Goal: Information Seeking & Learning: Stay updated

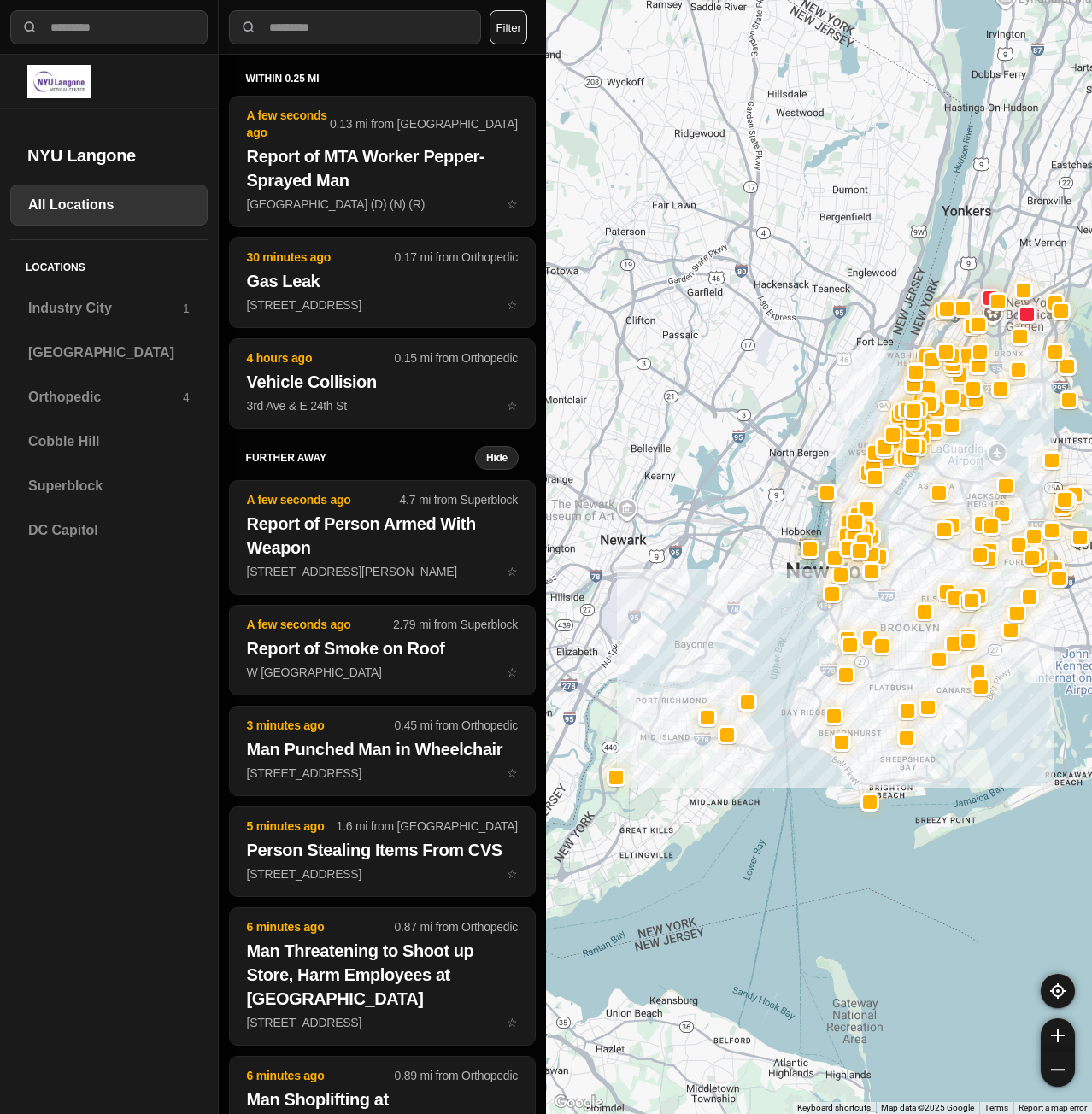
select select "*"
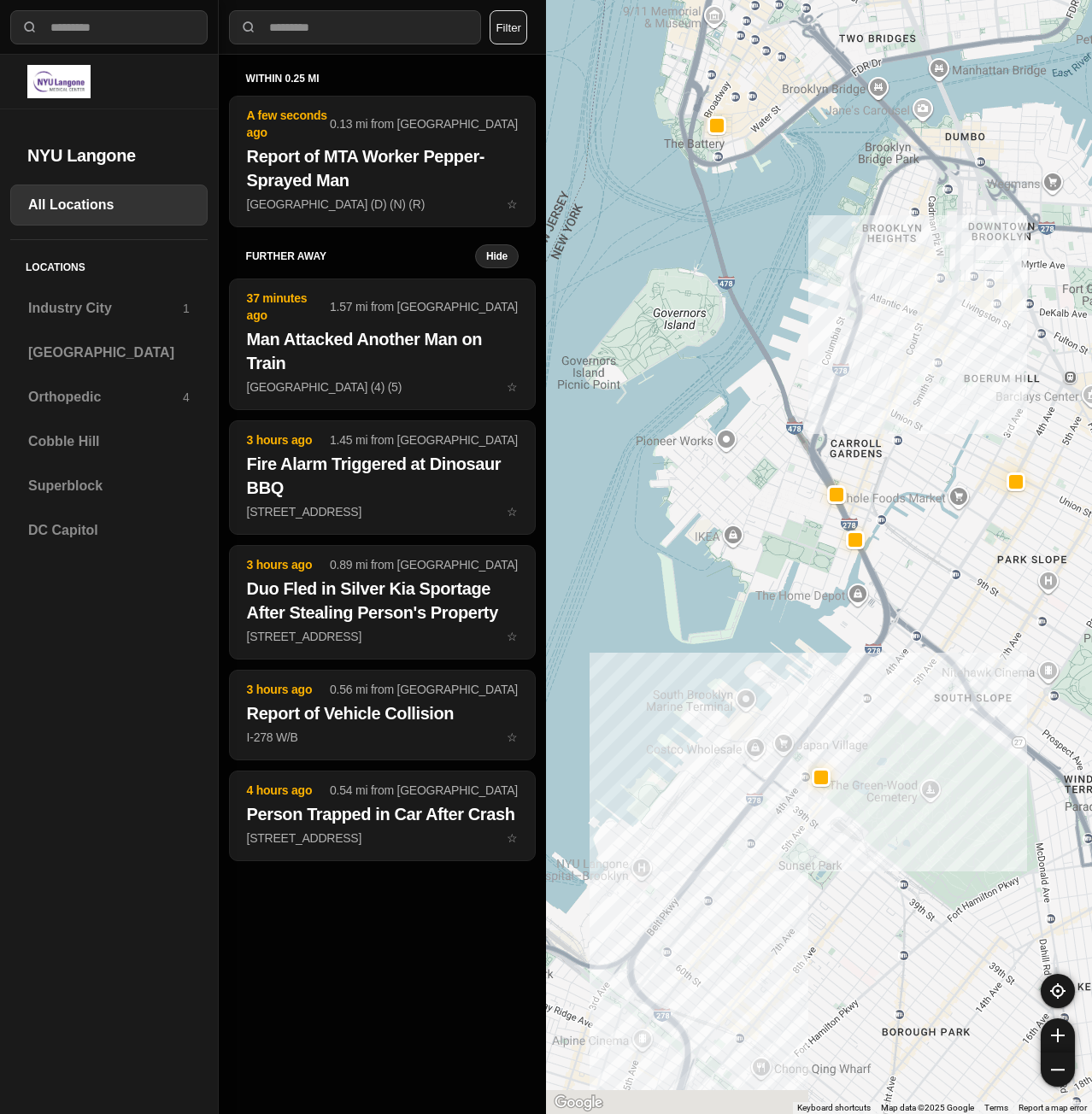
drag, startPoint x: 918, startPoint y: 1036, endPoint x: 811, endPoint y: 812, distance: 248.2
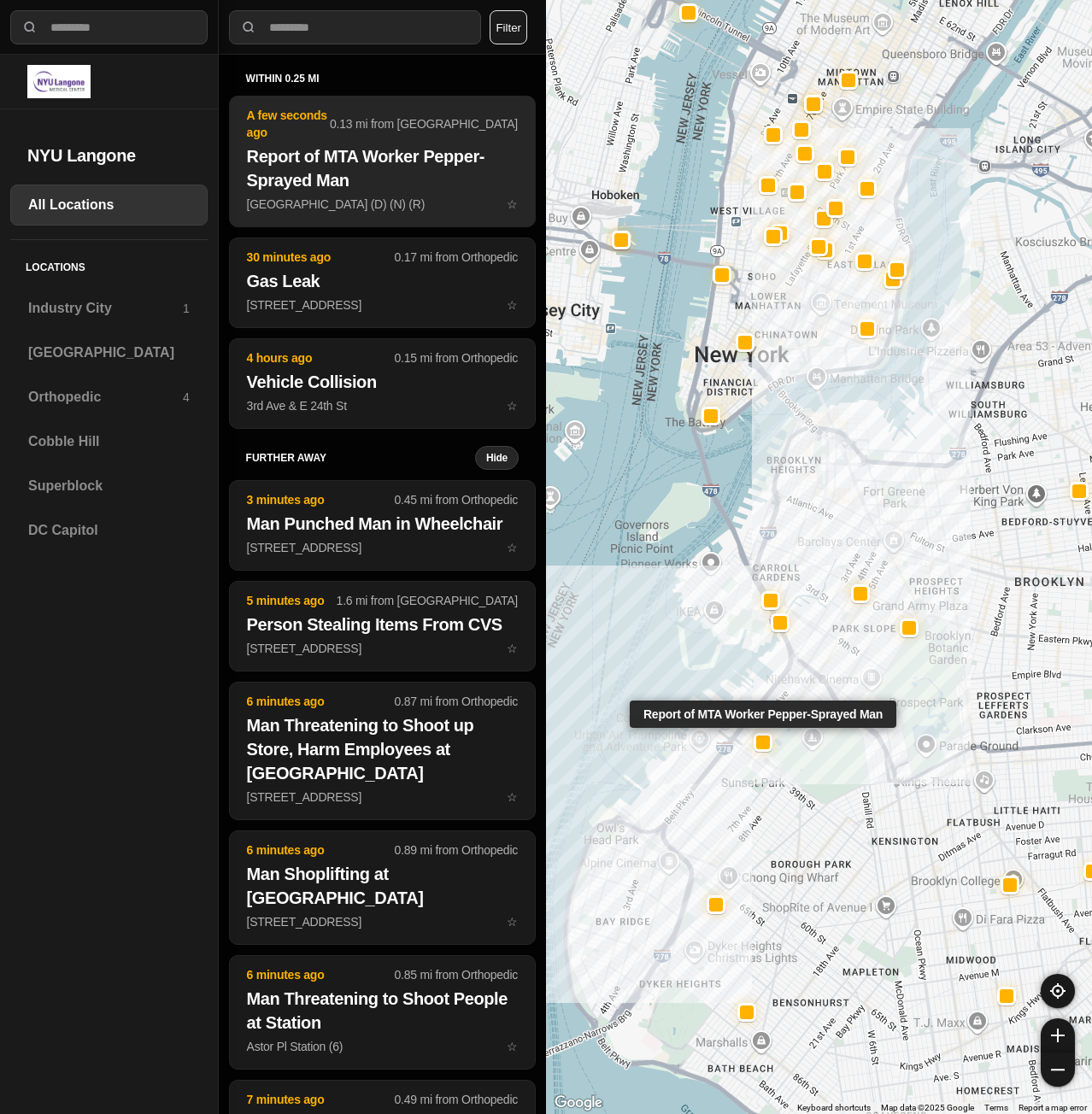
click at [400, 196] on p "[GEOGRAPHIC_DATA] (D) (N) (R) ☆" at bounding box center [382, 204] width 271 height 17
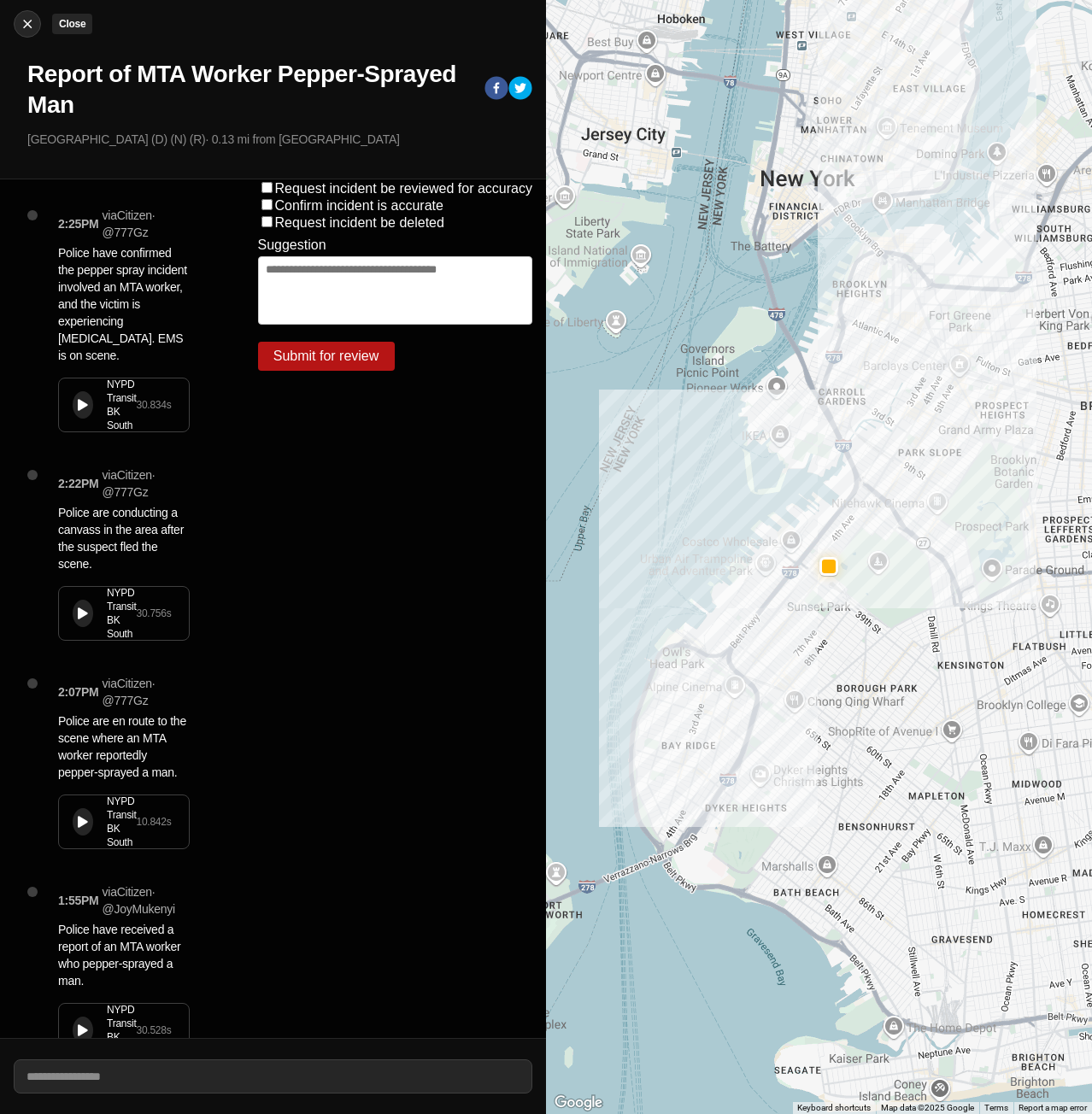
click at [19, 20] on img at bounding box center [27, 24] width 17 height 17
select select "*"
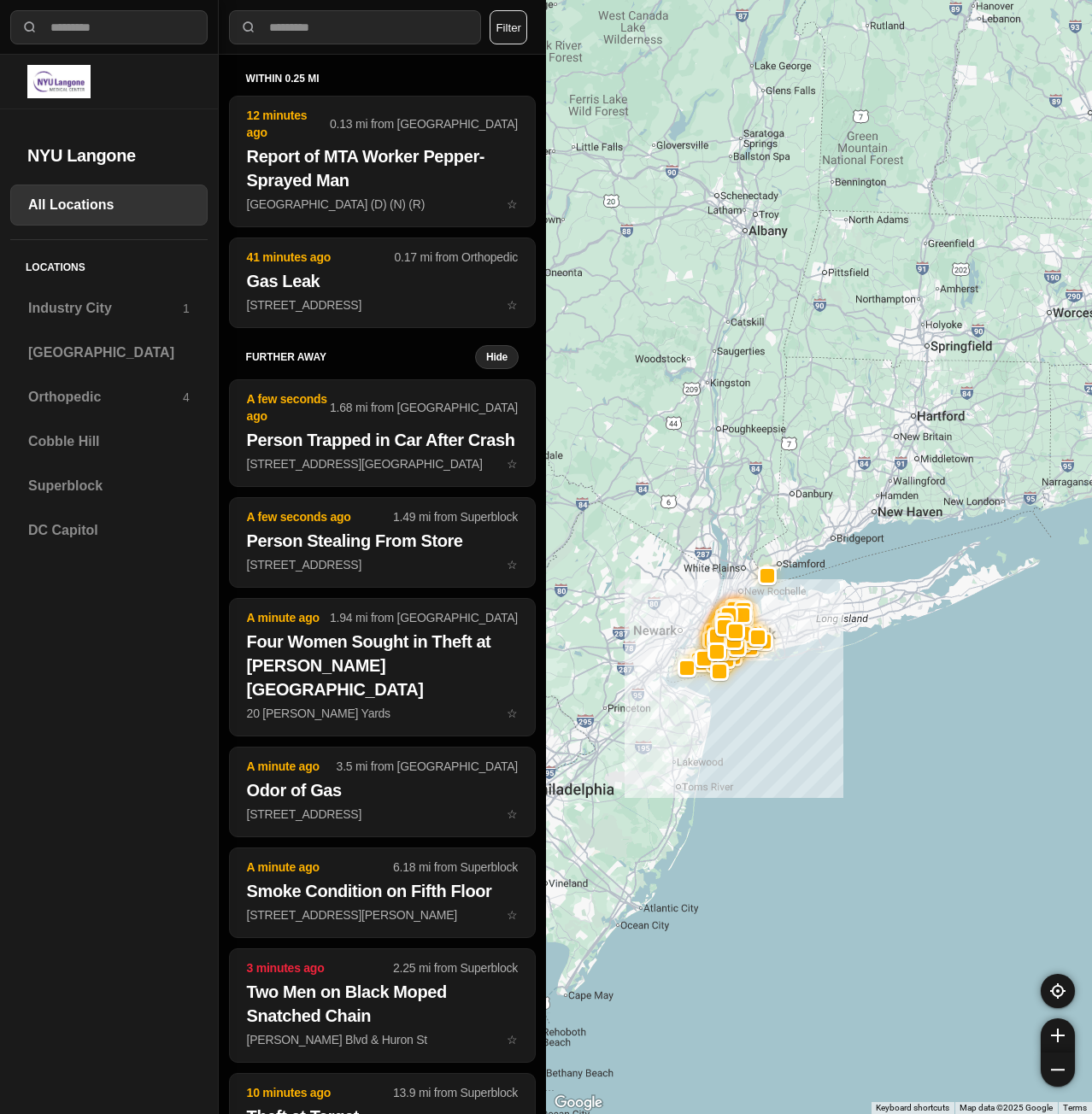
drag, startPoint x: 641, startPoint y: 705, endPoint x: 824, endPoint y: 690, distance: 183.6
click at [824, 690] on div at bounding box center [819, 557] width 546 height 1114
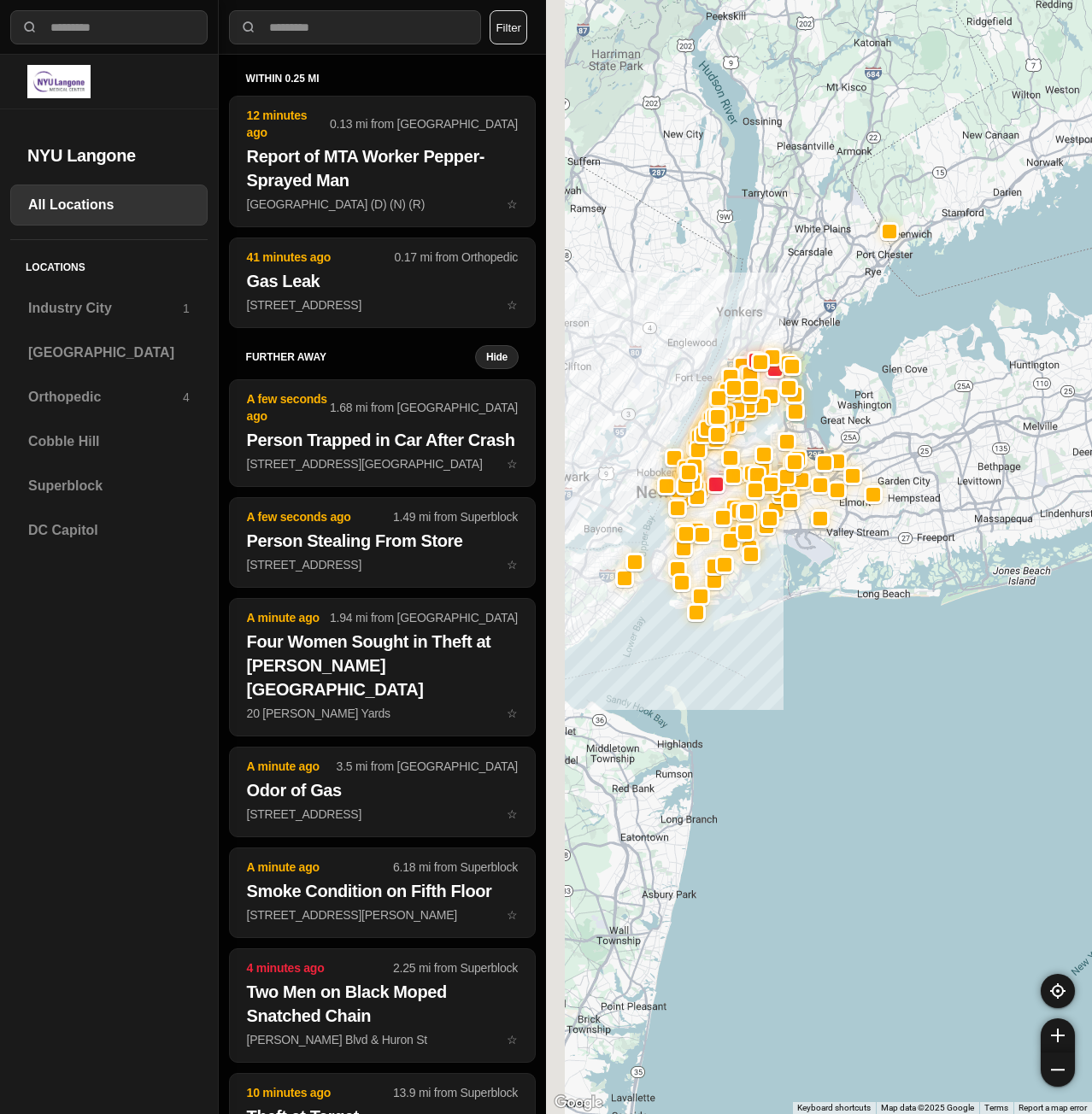
drag, startPoint x: 723, startPoint y: 623, endPoint x: 768, endPoint y: 633, distance: 46.1
click at [768, 633] on div at bounding box center [819, 557] width 546 height 1114
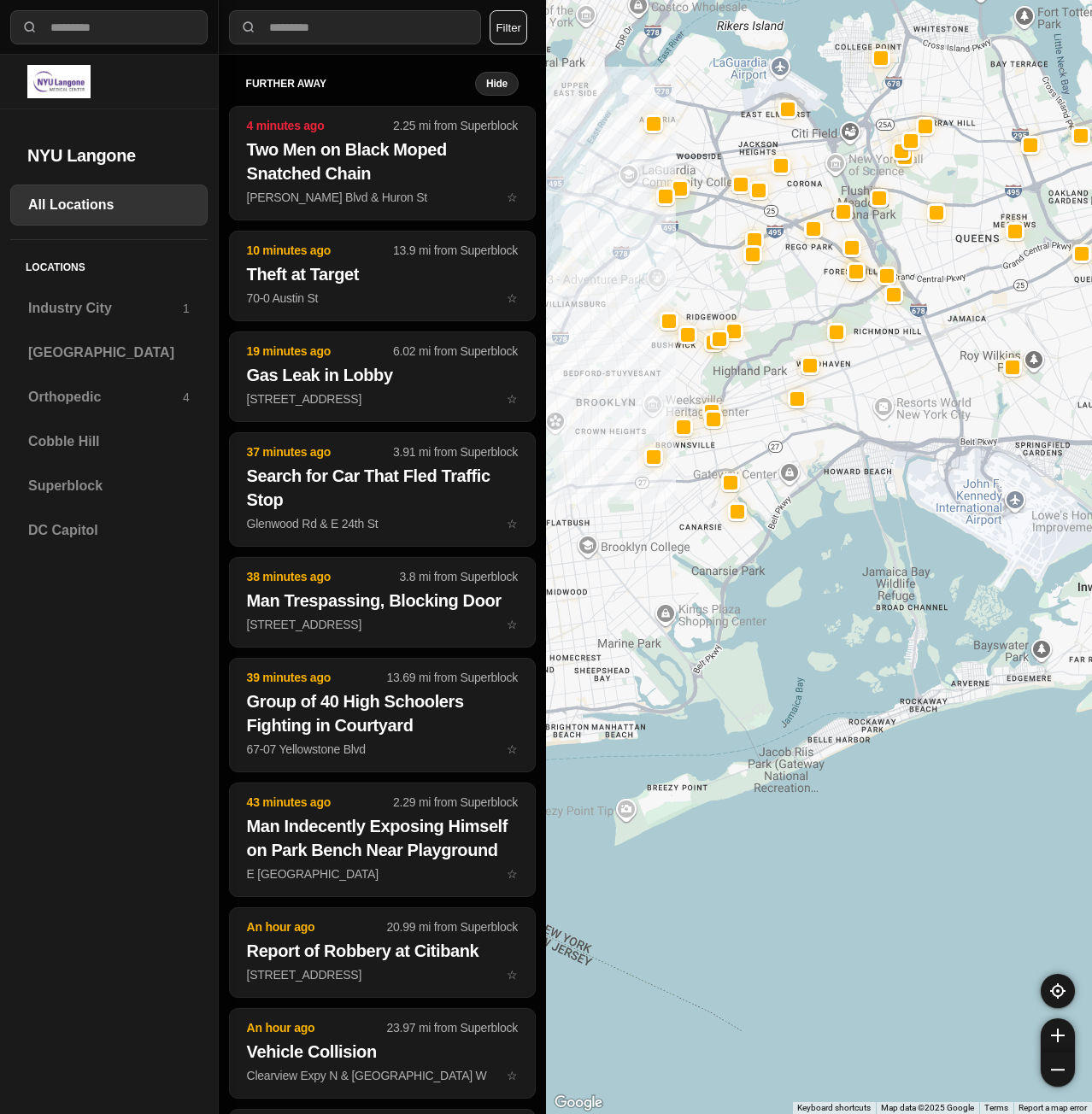
drag, startPoint x: 711, startPoint y: 628, endPoint x: 793, endPoint y: 652, distance: 85.4
click at [793, 652] on div at bounding box center [819, 557] width 546 height 1114
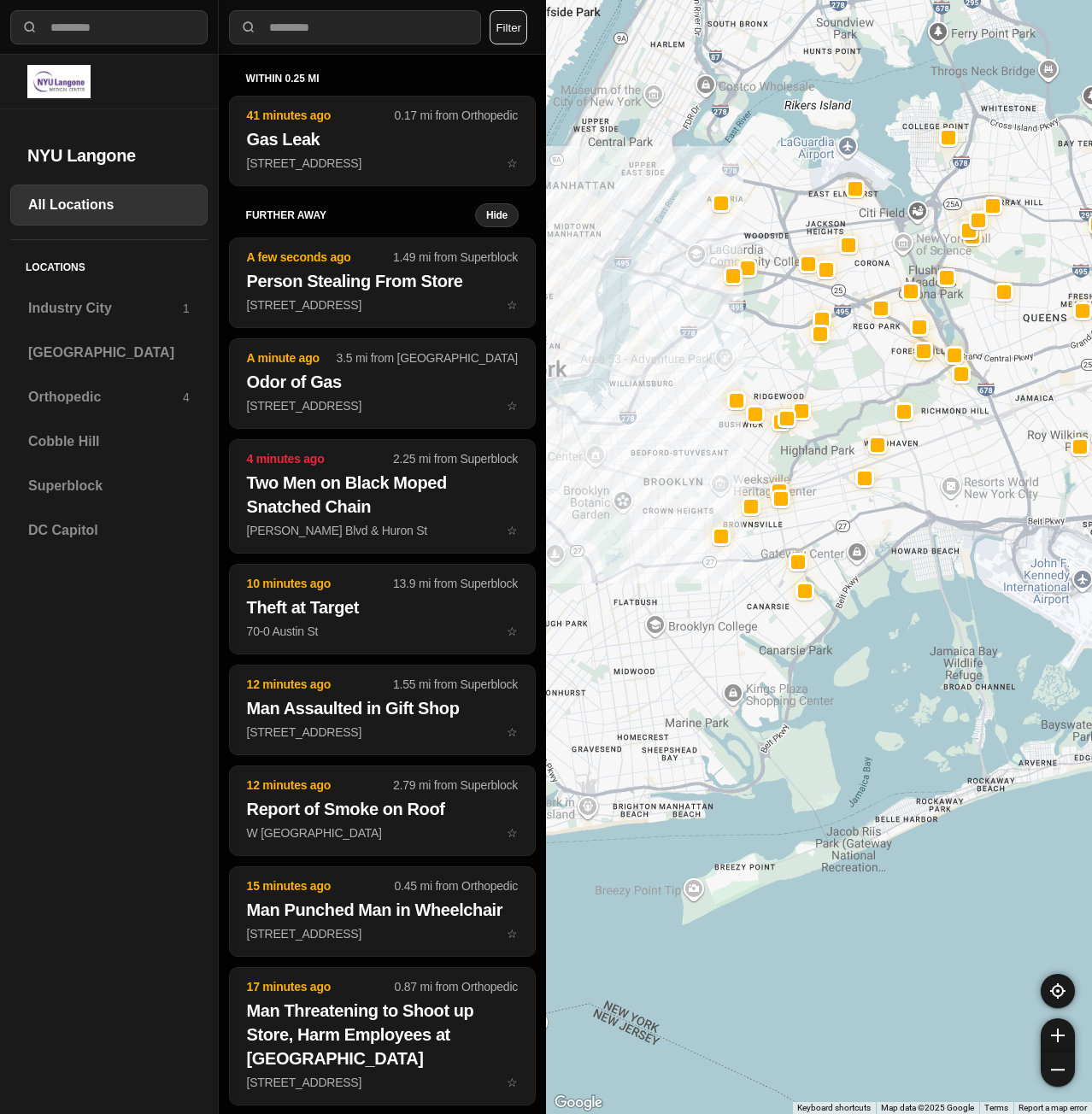
drag, startPoint x: 799, startPoint y: 635, endPoint x: 864, endPoint y: 716, distance: 103.9
click at [864, 716] on div at bounding box center [819, 557] width 546 height 1114
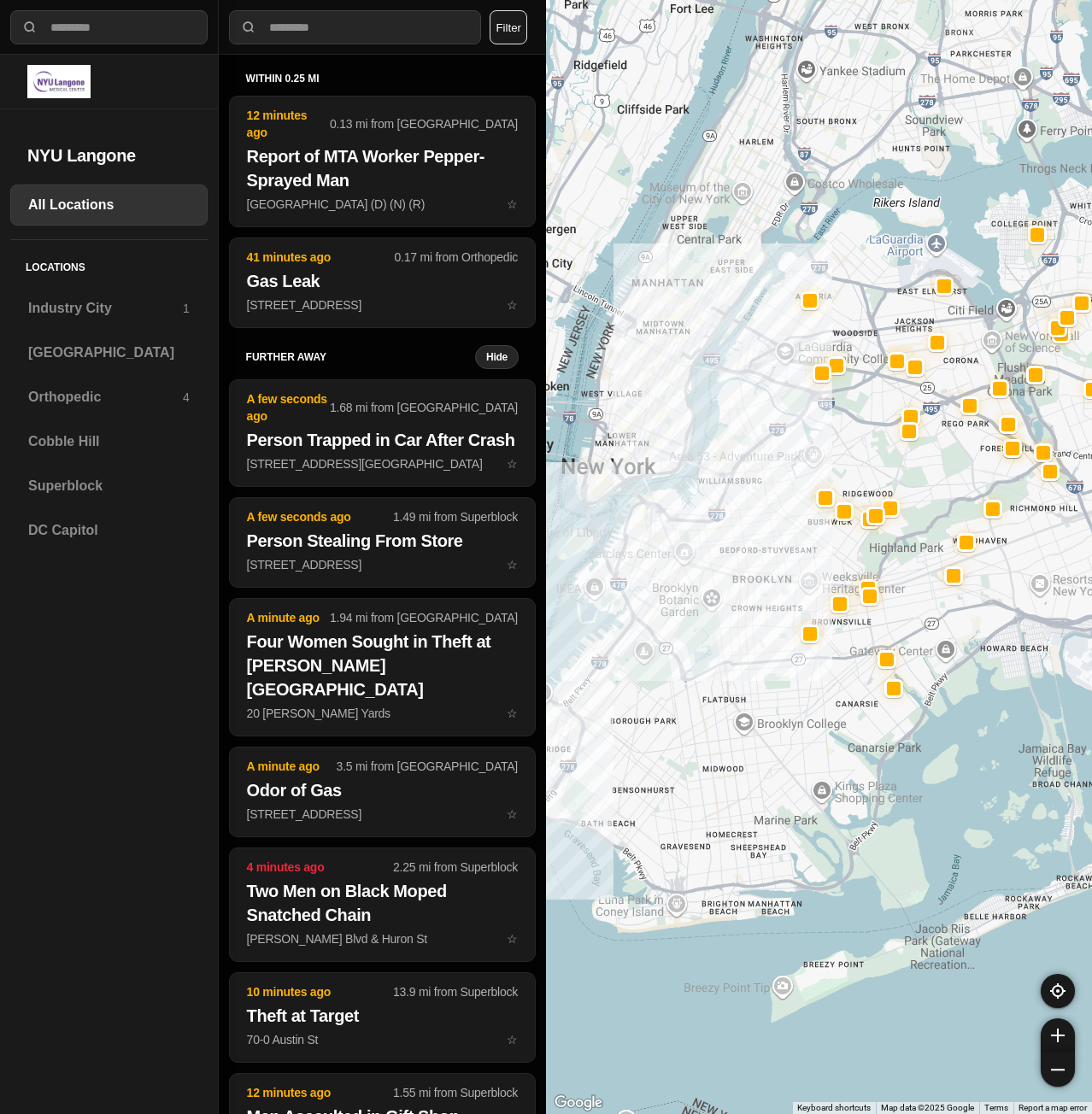
drag, startPoint x: 865, startPoint y: 715, endPoint x: 953, endPoint y: 809, distance: 128.8
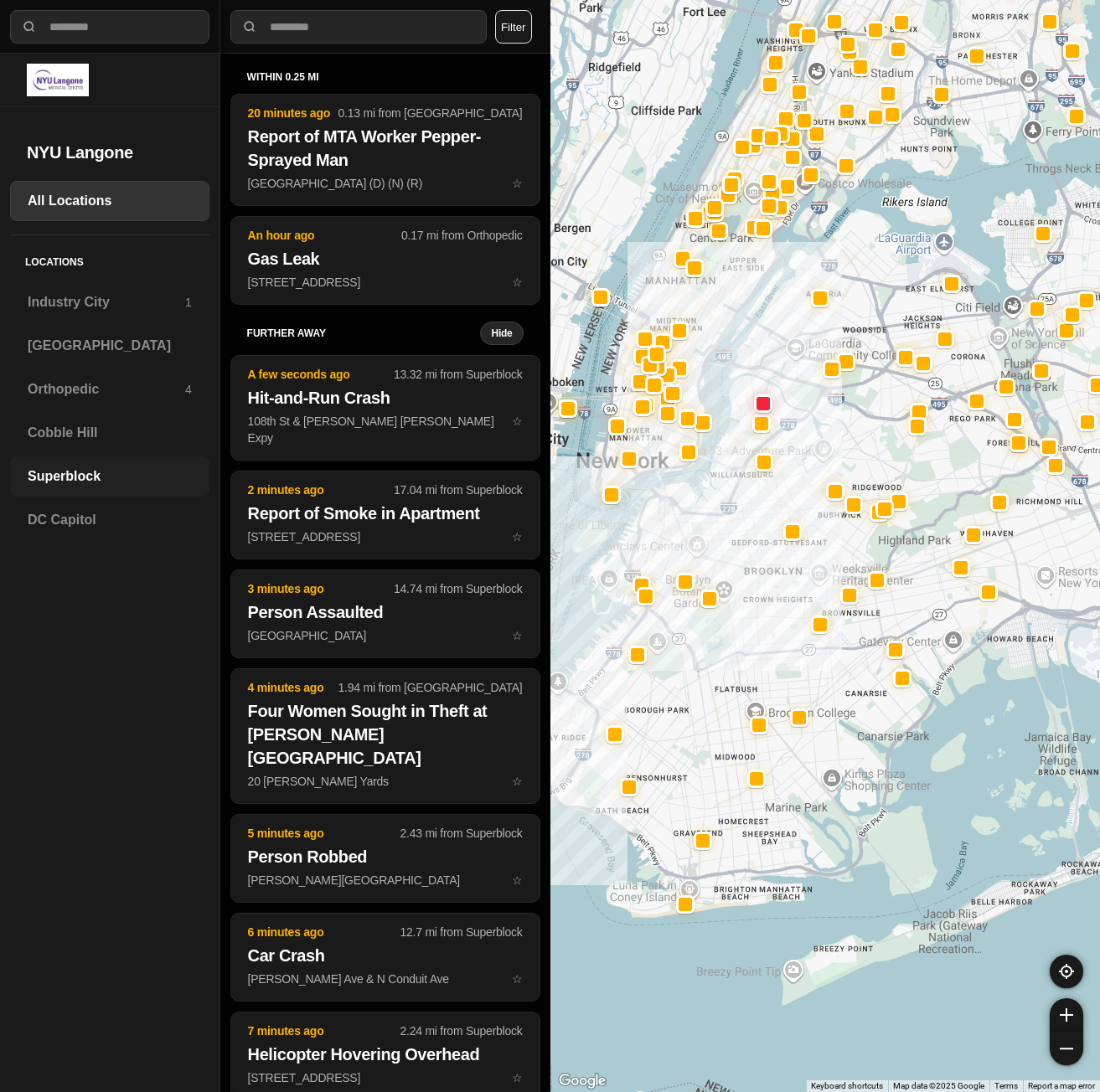
click at [101, 479] on h3 "Superblock" at bounding box center [110, 477] width 164 height 20
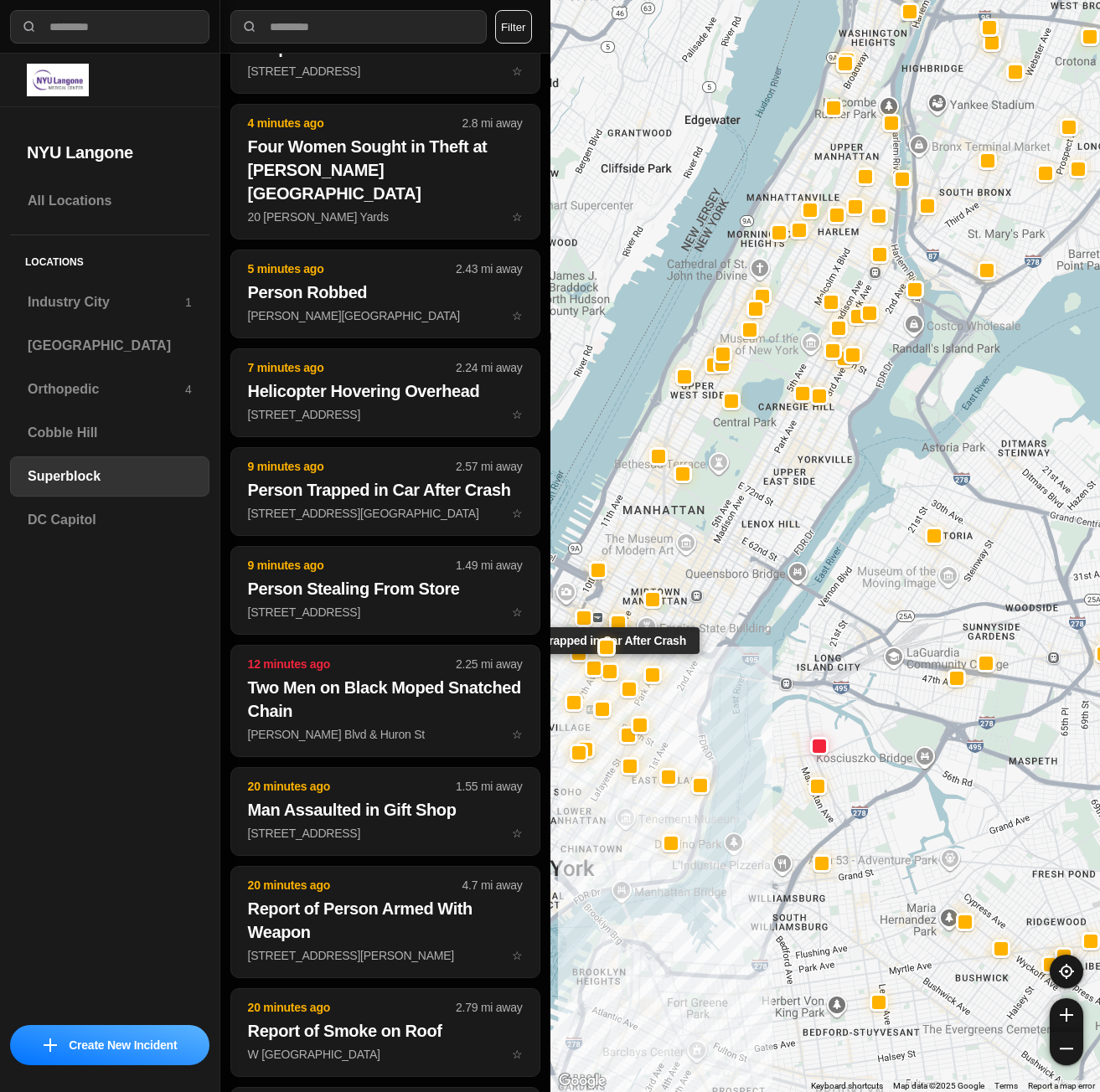
scroll to position [168, 0]
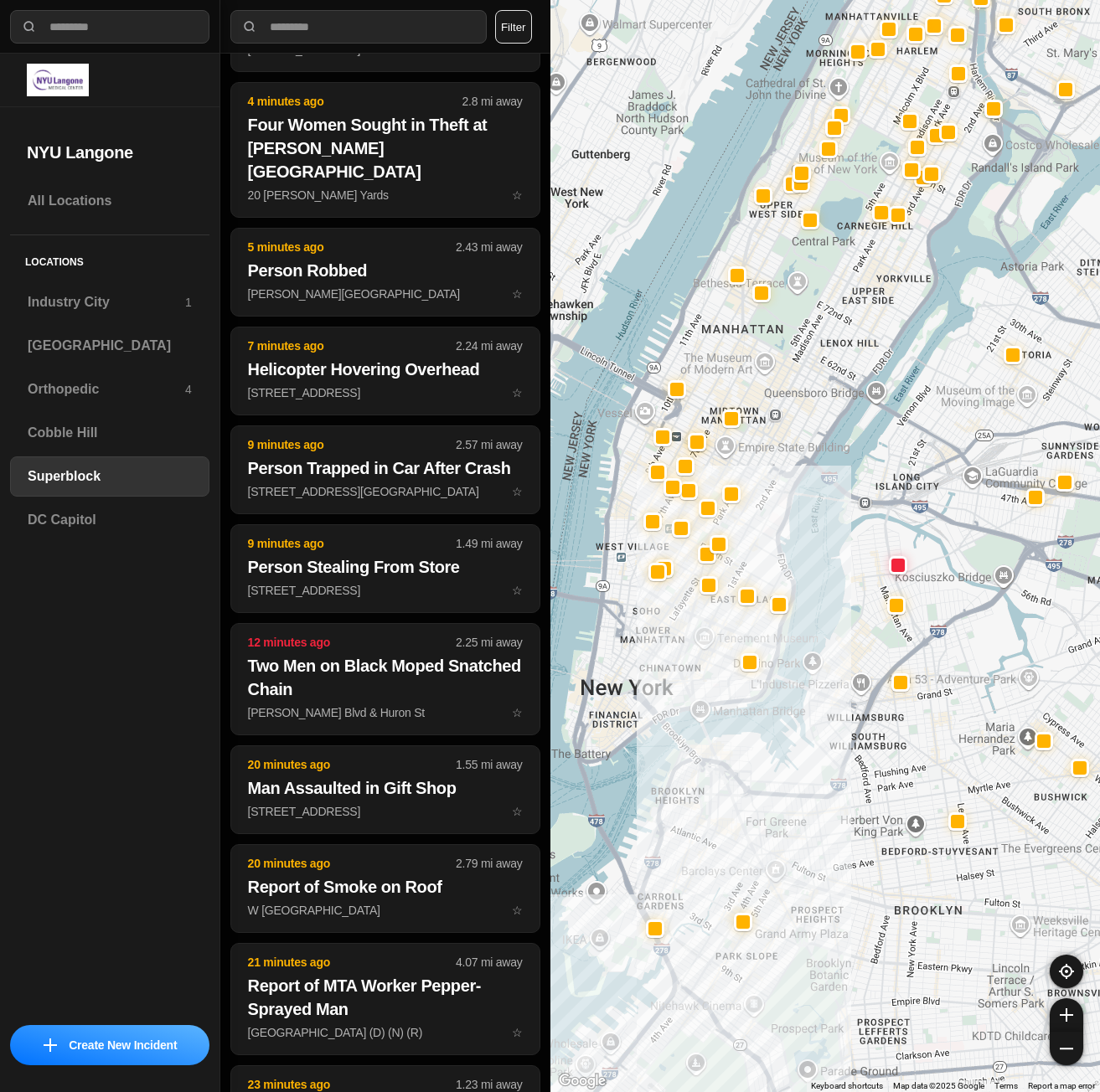
drag, startPoint x: 783, startPoint y: 750, endPoint x: 838, endPoint y: 590, distance: 169.2
click at [835, 598] on div at bounding box center [826, 546] width 551 height 1092
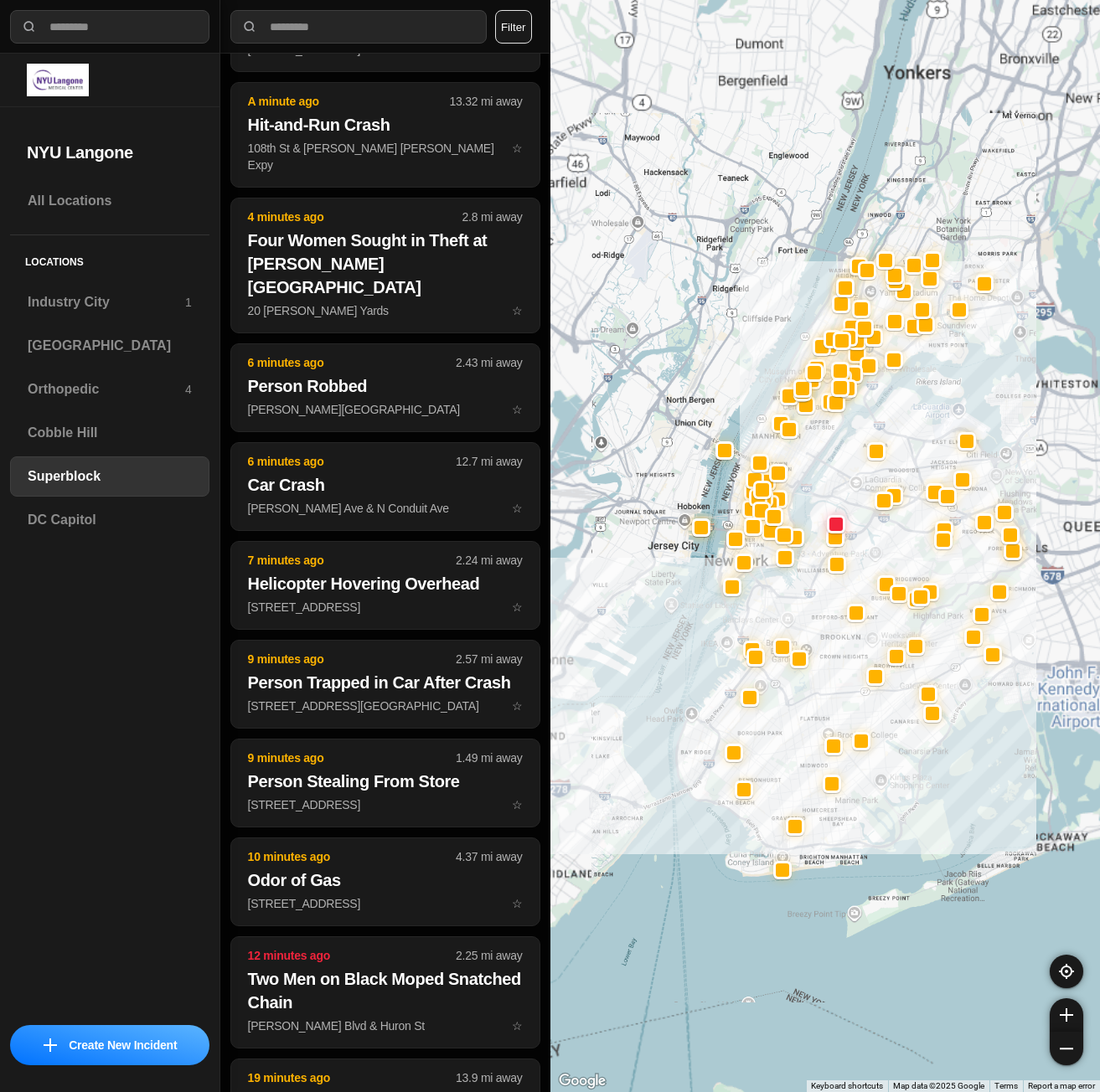
scroll to position [0, 0]
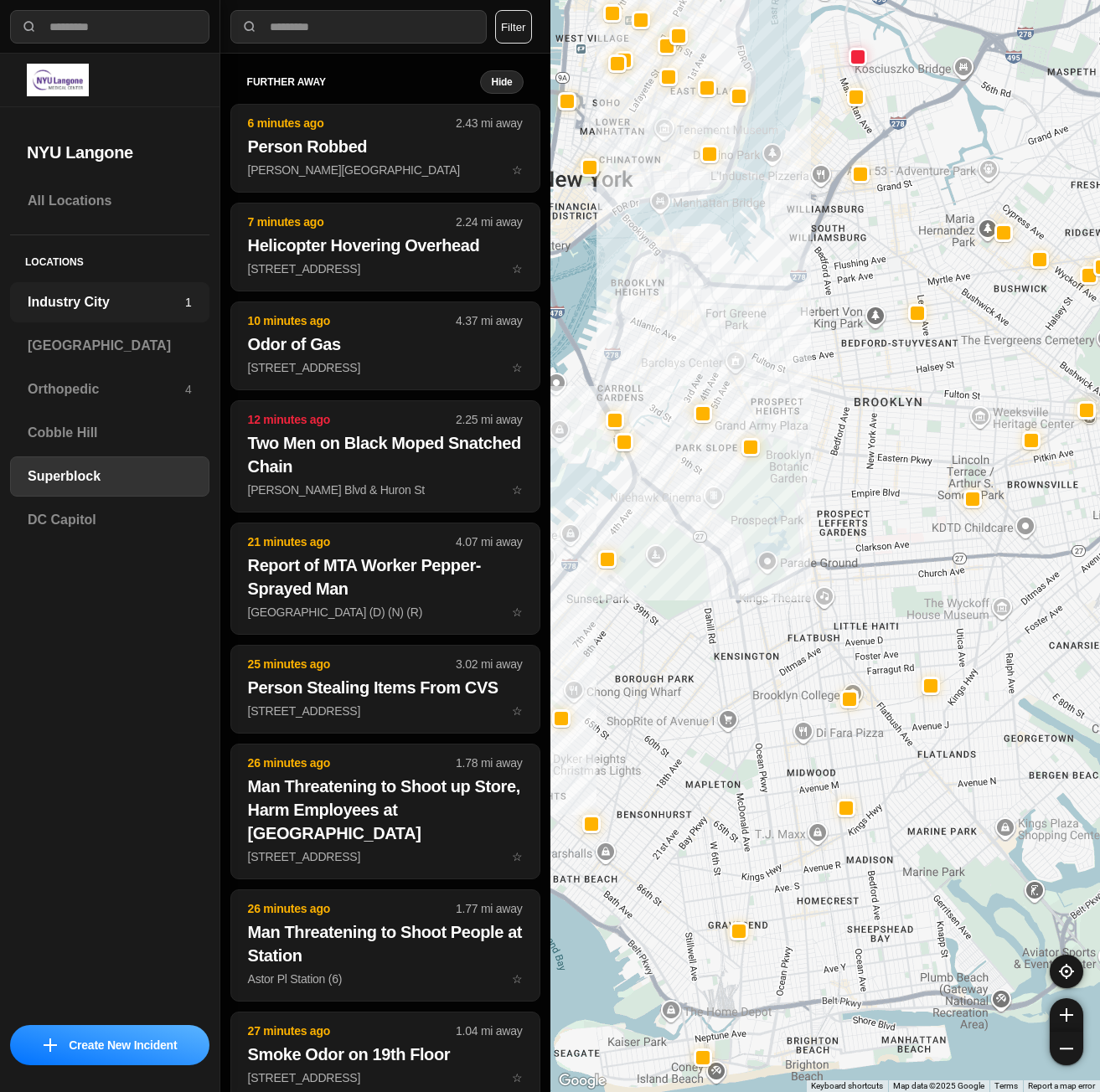
click at [100, 314] on div "Industry City 1" at bounding box center [110, 303] width 200 height 40
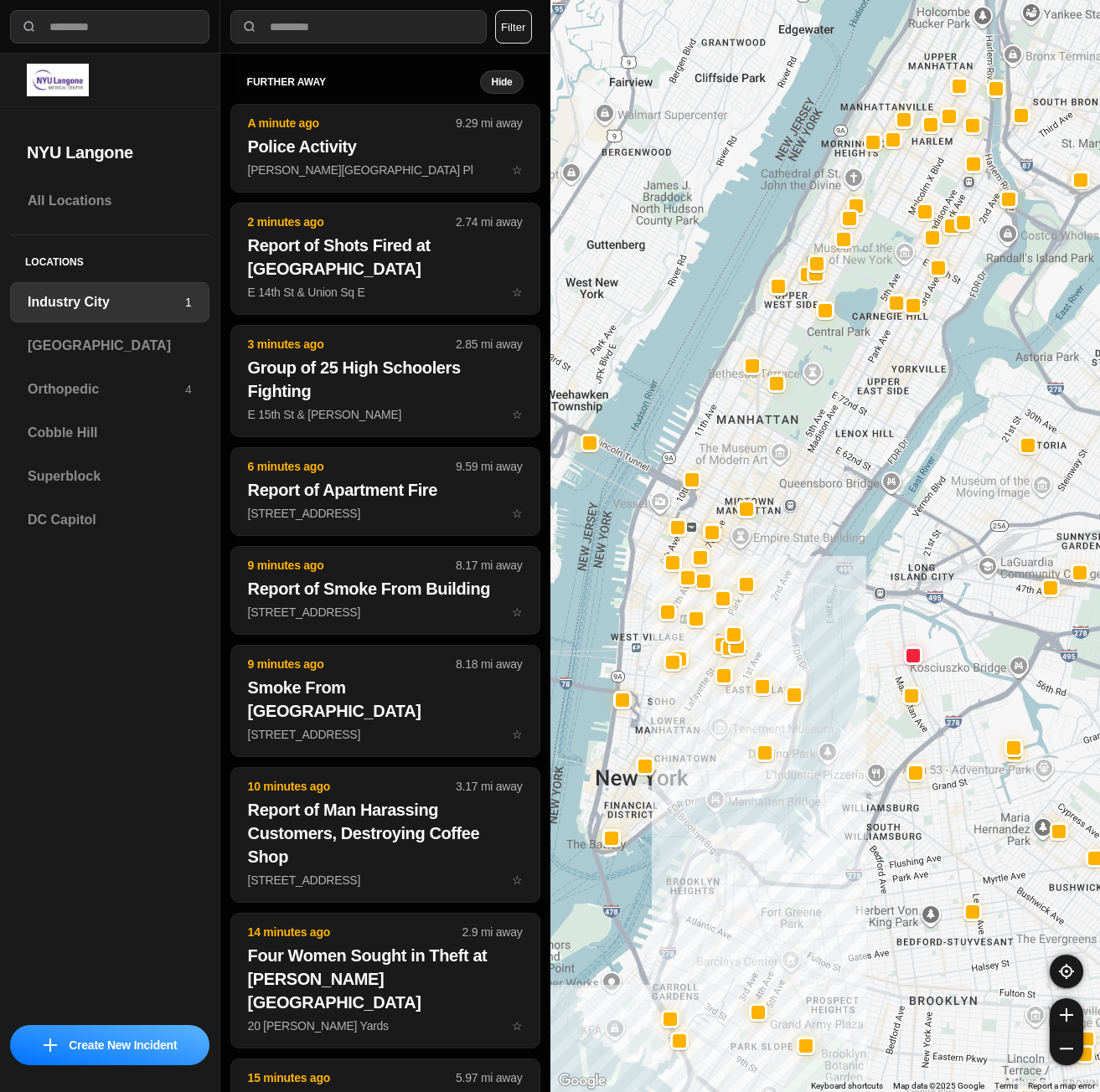
drag, startPoint x: 776, startPoint y: 612, endPoint x: 788, endPoint y: 706, distance: 94.8
click at [788, 706] on div at bounding box center [826, 546] width 551 height 1092
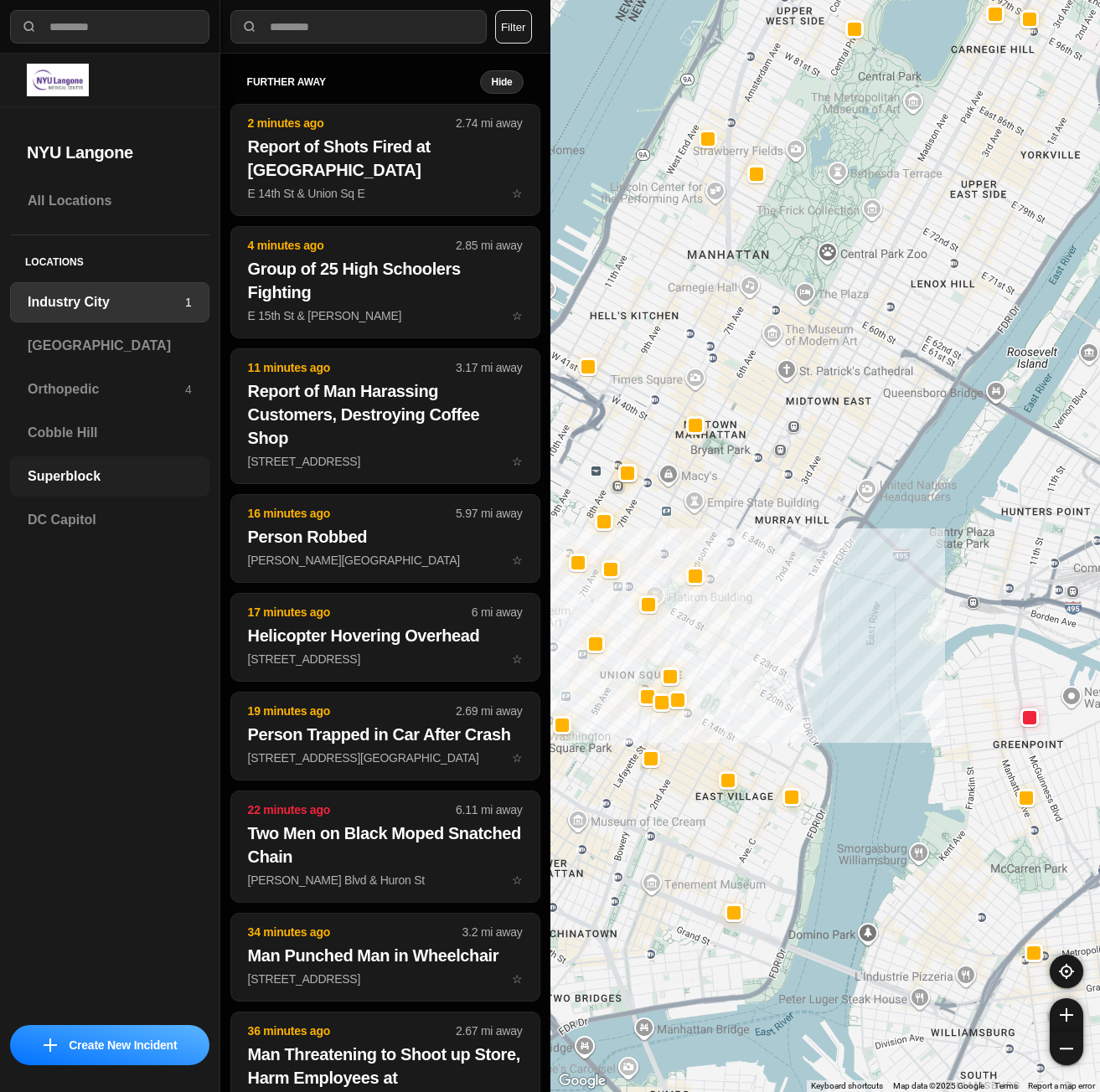
click at [66, 490] on div "Superblock" at bounding box center [110, 477] width 200 height 40
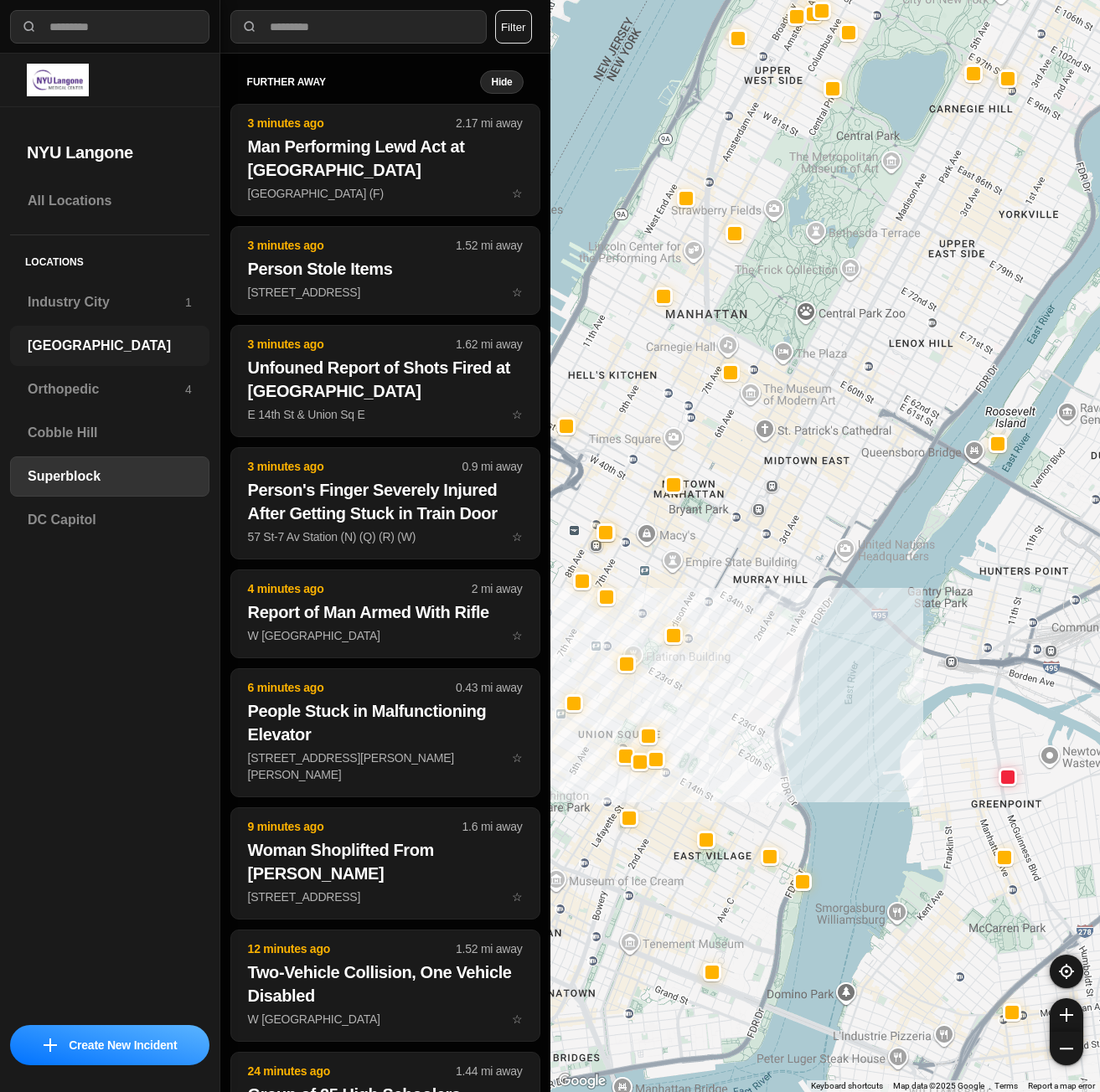
click at [106, 332] on div "[GEOGRAPHIC_DATA]" at bounding box center [110, 346] width 200 height 40
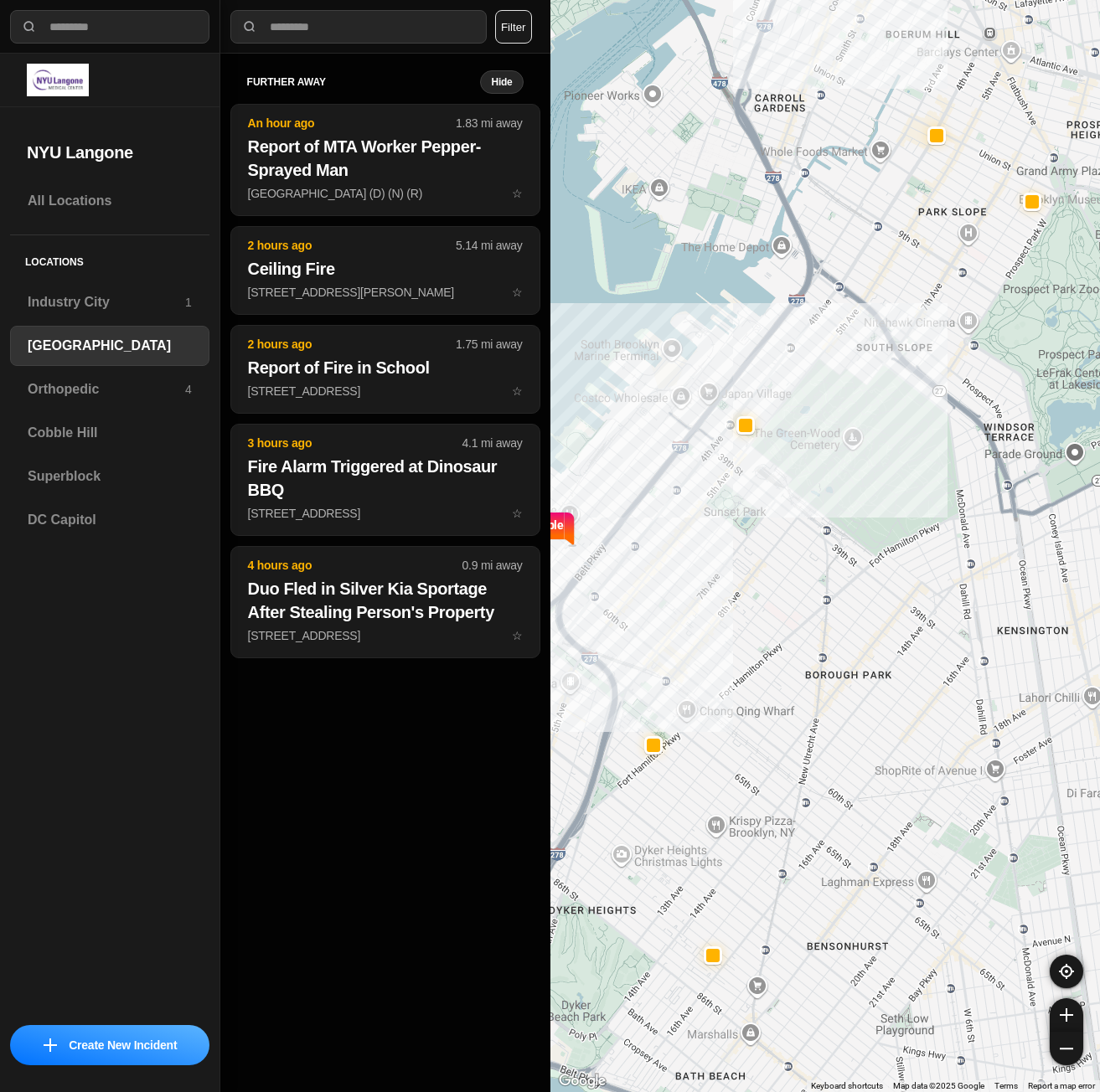
drag, startPoint x: 821, startPoint y: 652, endPoint x: 853, endPoint y: 744, distance: 97.4
click at [853, 744] on div "421 people" at bounding box center [826, 546] width 551 height 1092
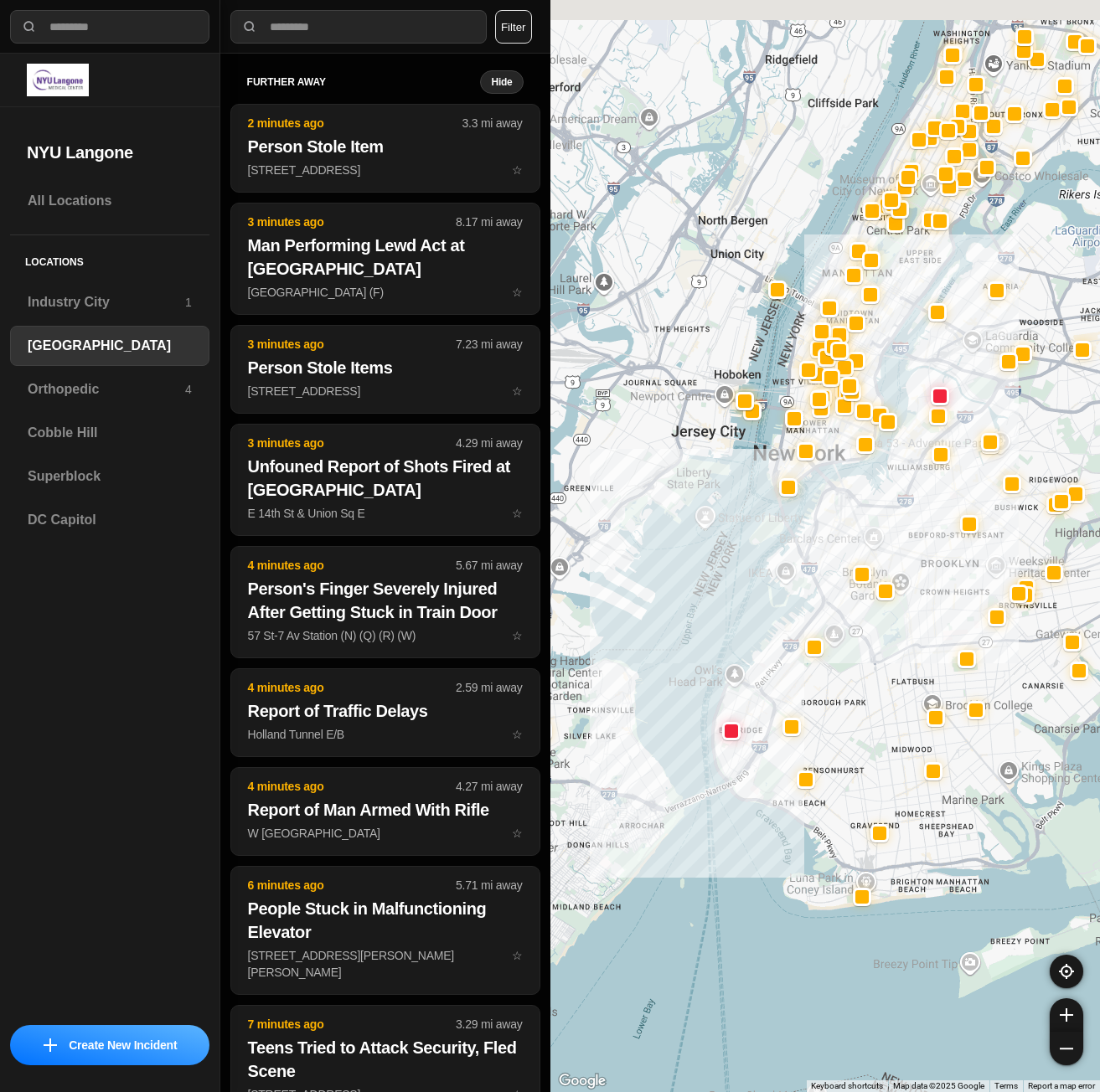
drag, startPoint x: 905, startPoint y: 467, endPoint x: 848, endPoint y: 543, distance: 95.0
click at [848, 542] on div at bounding box center [826, 546] width 551 height 1092
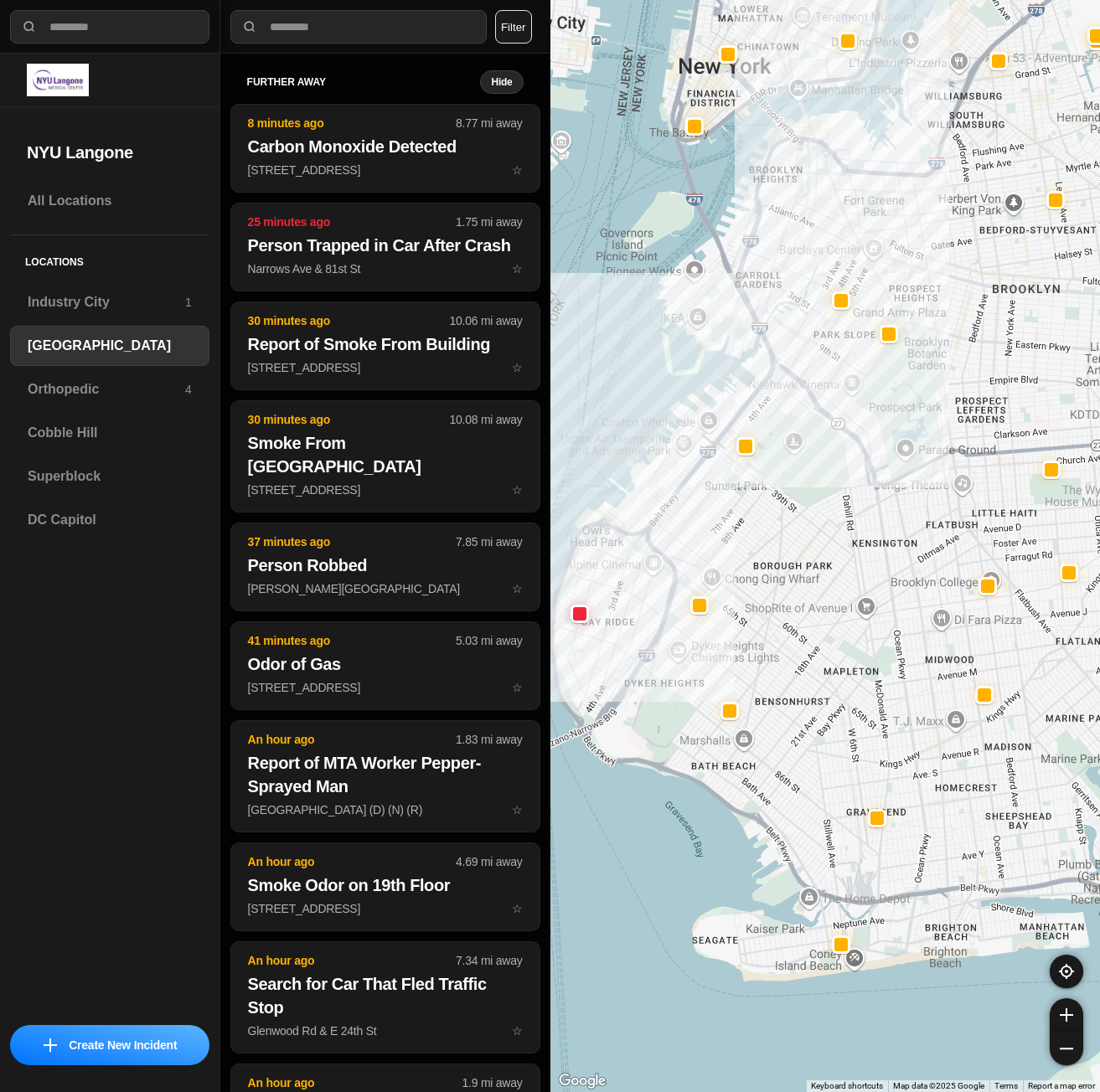
drag, startPoint x: 654, startPoint y: 866, endPoint x: 773, endPoint y: 779, distance: 147.4
click at [773, 779] on div at bounding box center [826, 546] width 551 height 1092
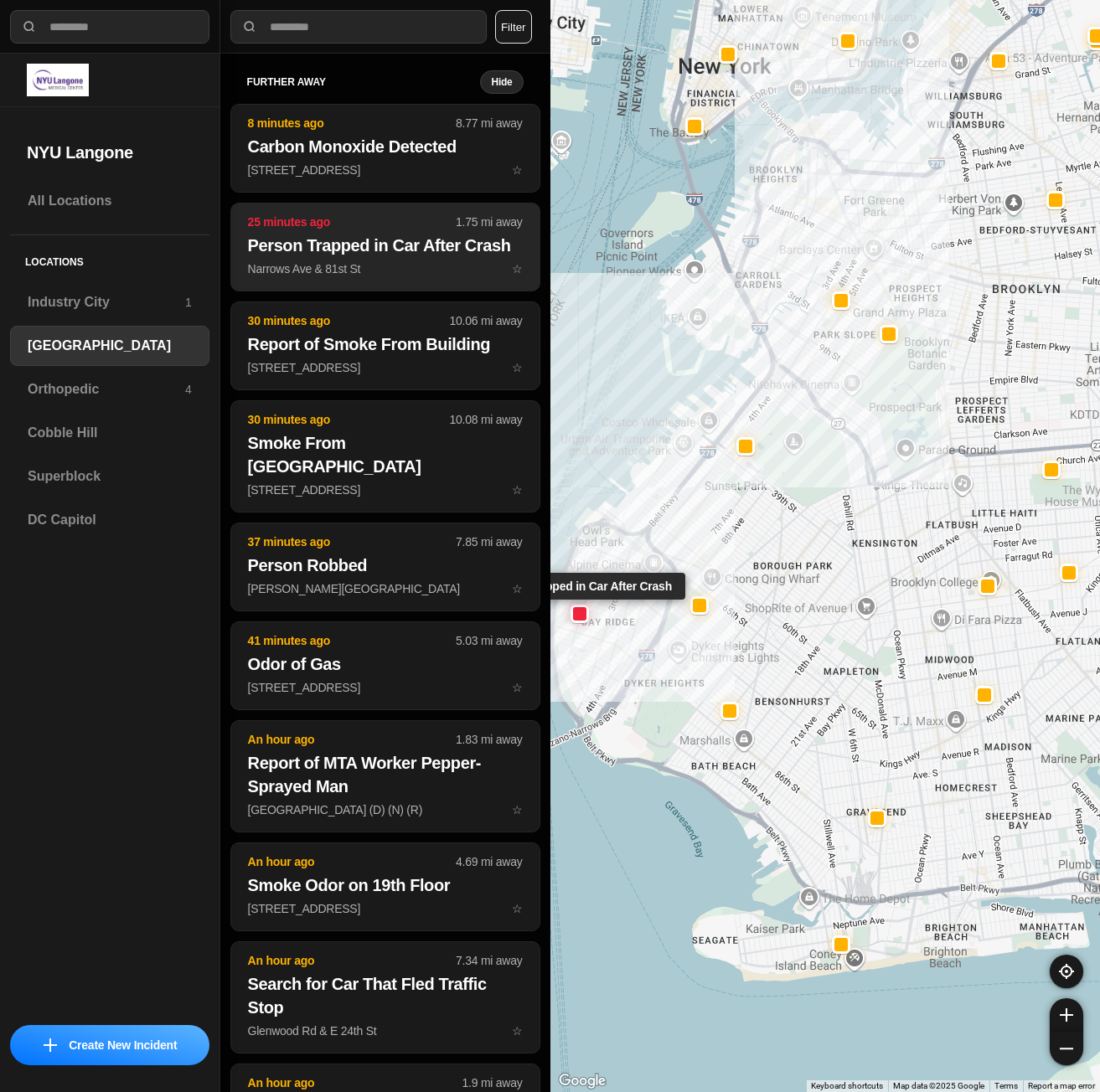
click at [418, 277] on p "Narrows Ave & 81st St ☆" at bounding box center [386, 269] width 275 height 17
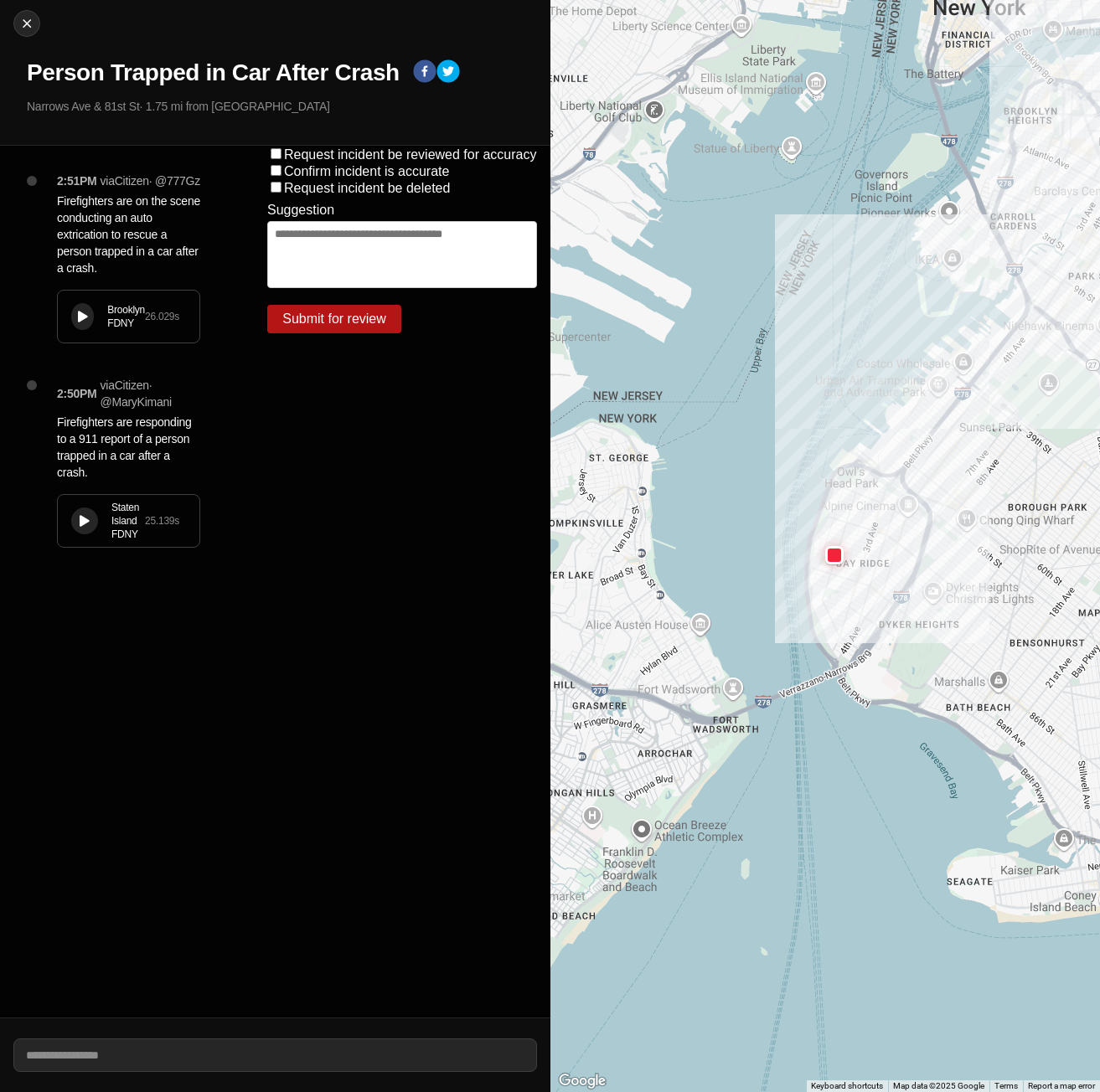
click at [83, 323] on icon at bounding box center [83, 317] width 10 height 11
click at [80, 323] on icon at bounding box center [83, 317] width 10 height 11
click at [37, 31] on div at bounding box center [27, 23] width 25 height 17
select select "*"
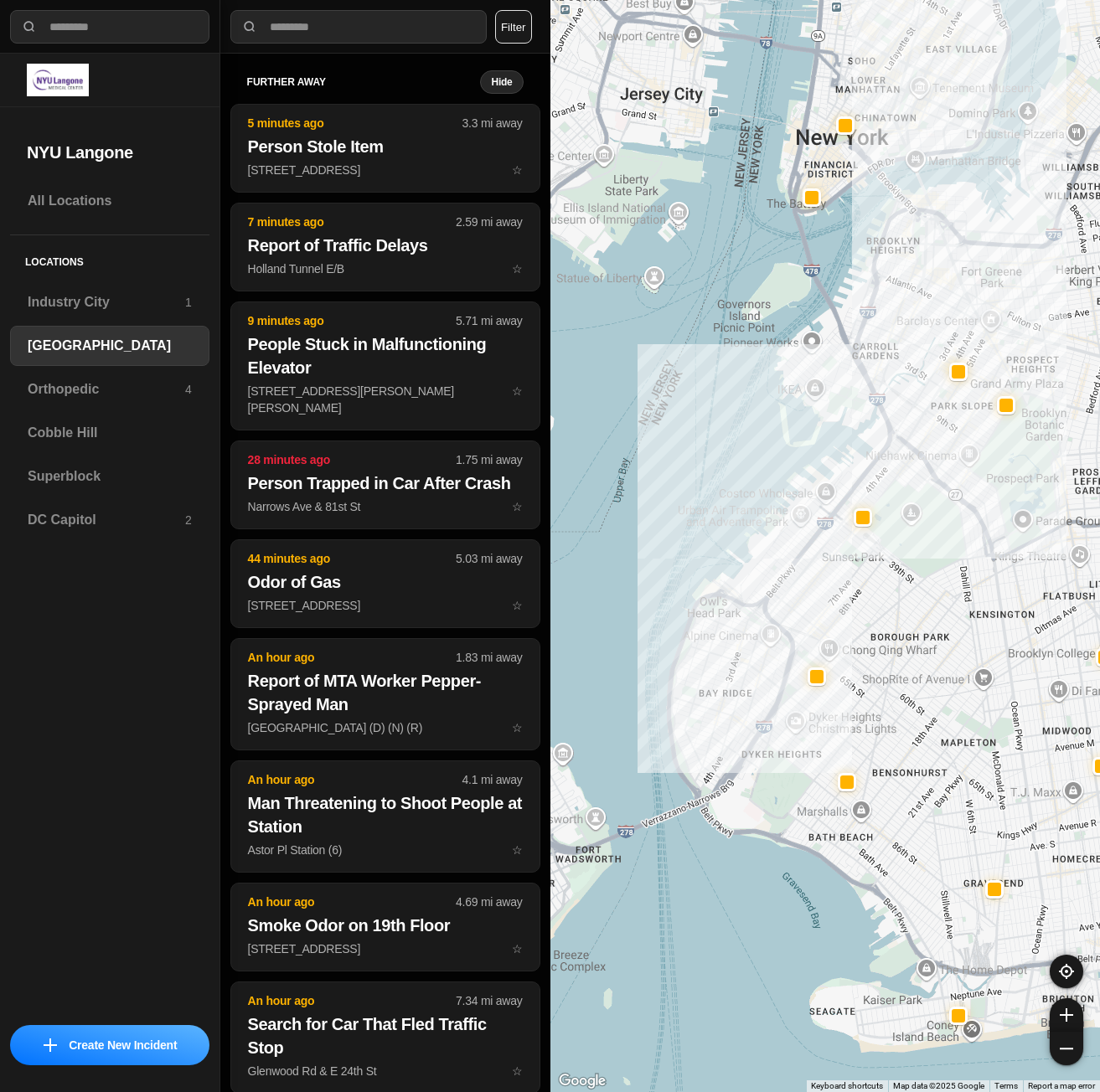
drag, startPoint x: 717, startPoint y: 386, endPoint x: 843, endPoint y: 485, distance: 160.2
click at [843, 485] on div at bounding box center [826, 546] width 551 height 1092
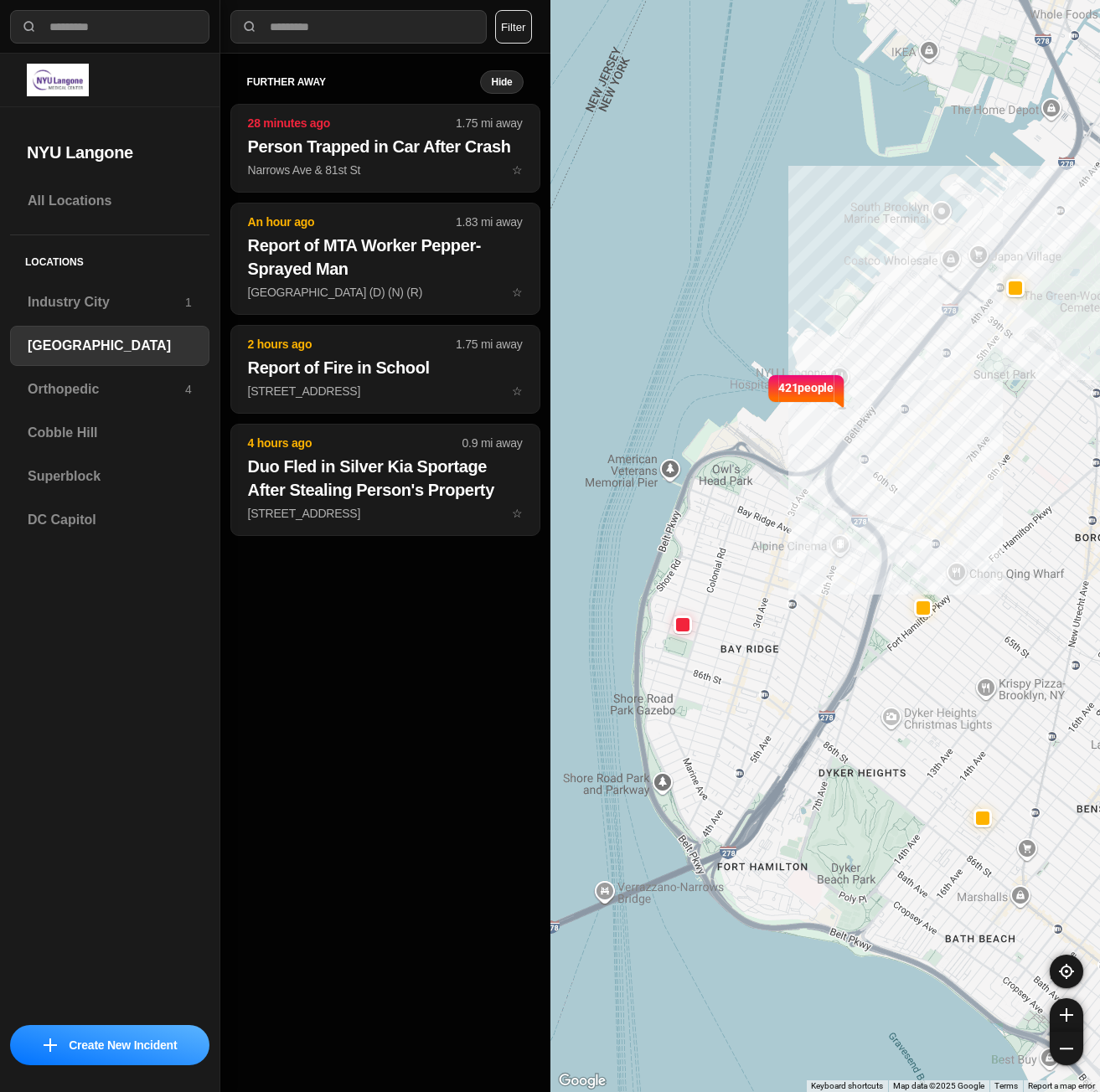
drag, startPoint x: 807, startPoint y: 689, endPoint x: 832, endPoint y: 627, distance: 66.9
click at [832, 627] on div "421 people" at bounding box center [826, 546] width 551 height 1092
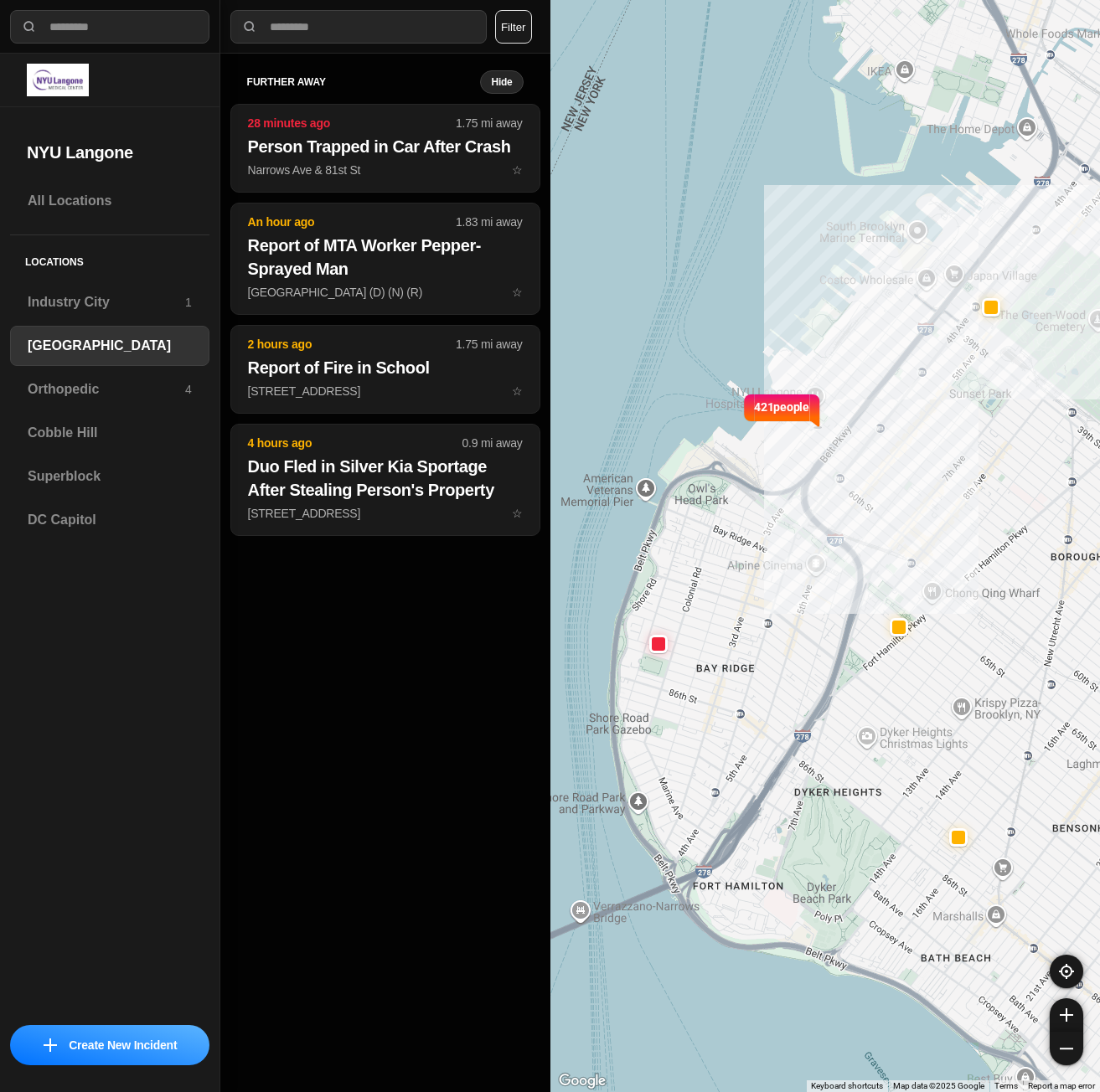
drag, startPoint x: 794, startPoint y: 442, endPoint x: 735, endPoint y: 520, distance: 97.8
click at [735, 520] on div "421 people" at bounding box center [826, 546] width 551 height 1092
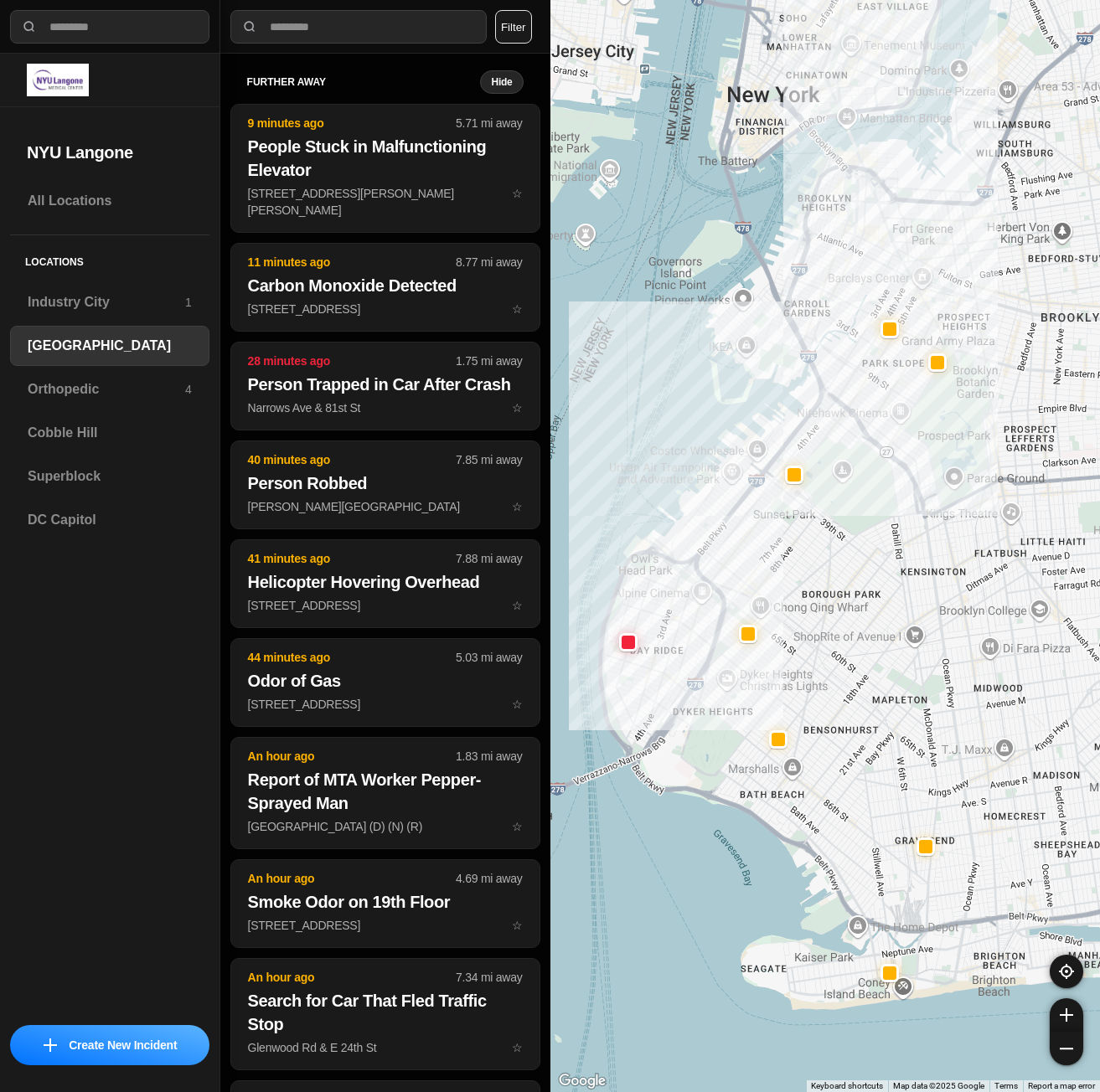
drag, startPoint x: 840, startPoint y: 355, endPoint x: 771, endPoint y: 488, distance: 149.8
click at [771, 488] on div at bounding box center [826, 546] width 551 height 1092
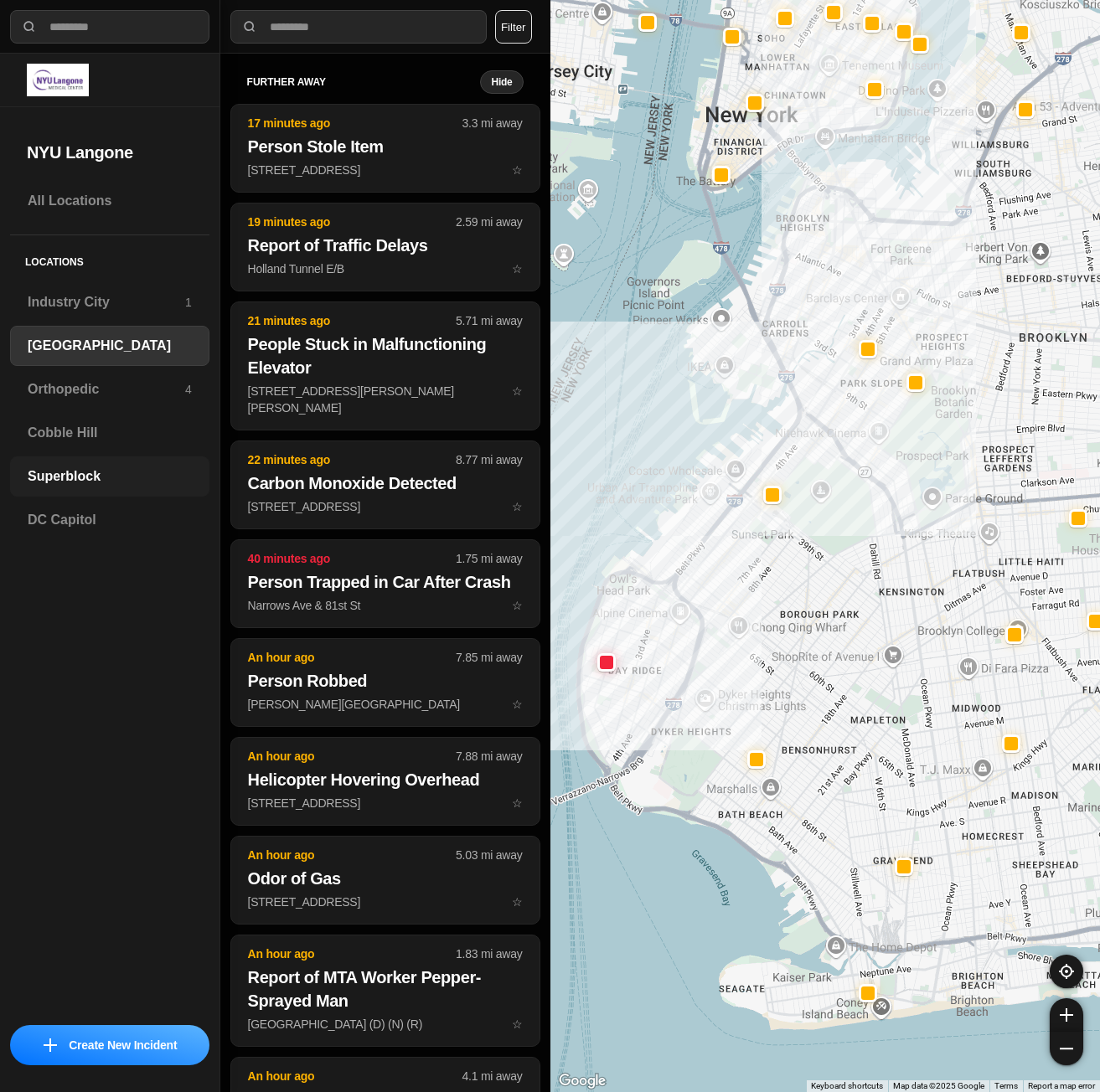
click at [40, 474] on h3 "Superblock" at bounding box center [110, 477] width 164 height 20
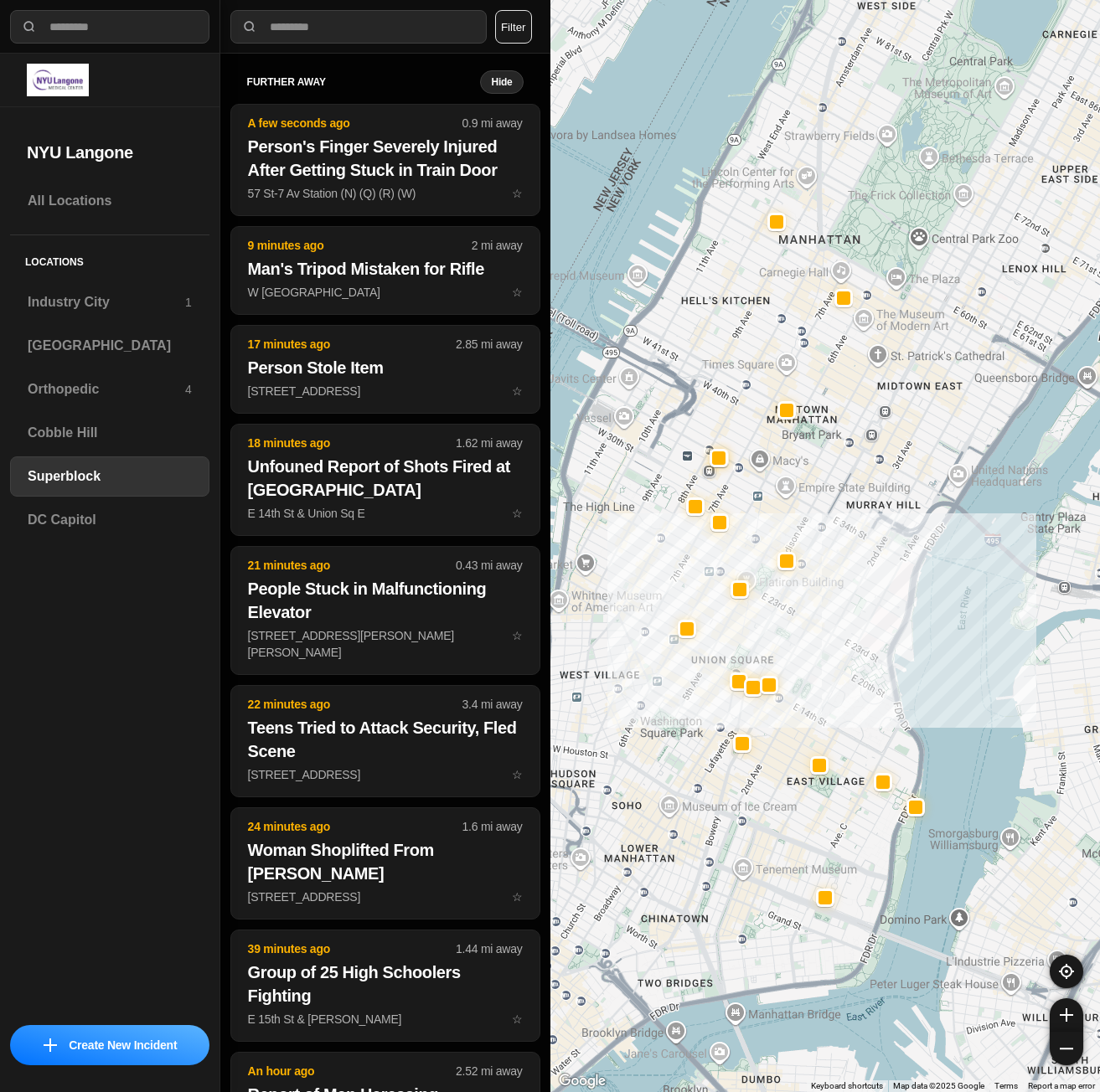
drag, startPoint x: 830, startPoint y: 669, endPoint x: 947, endPoint y: 707, distance: 123.0
click at [947, 707] on div at bounding box center [826, 546] width 551 height 1092
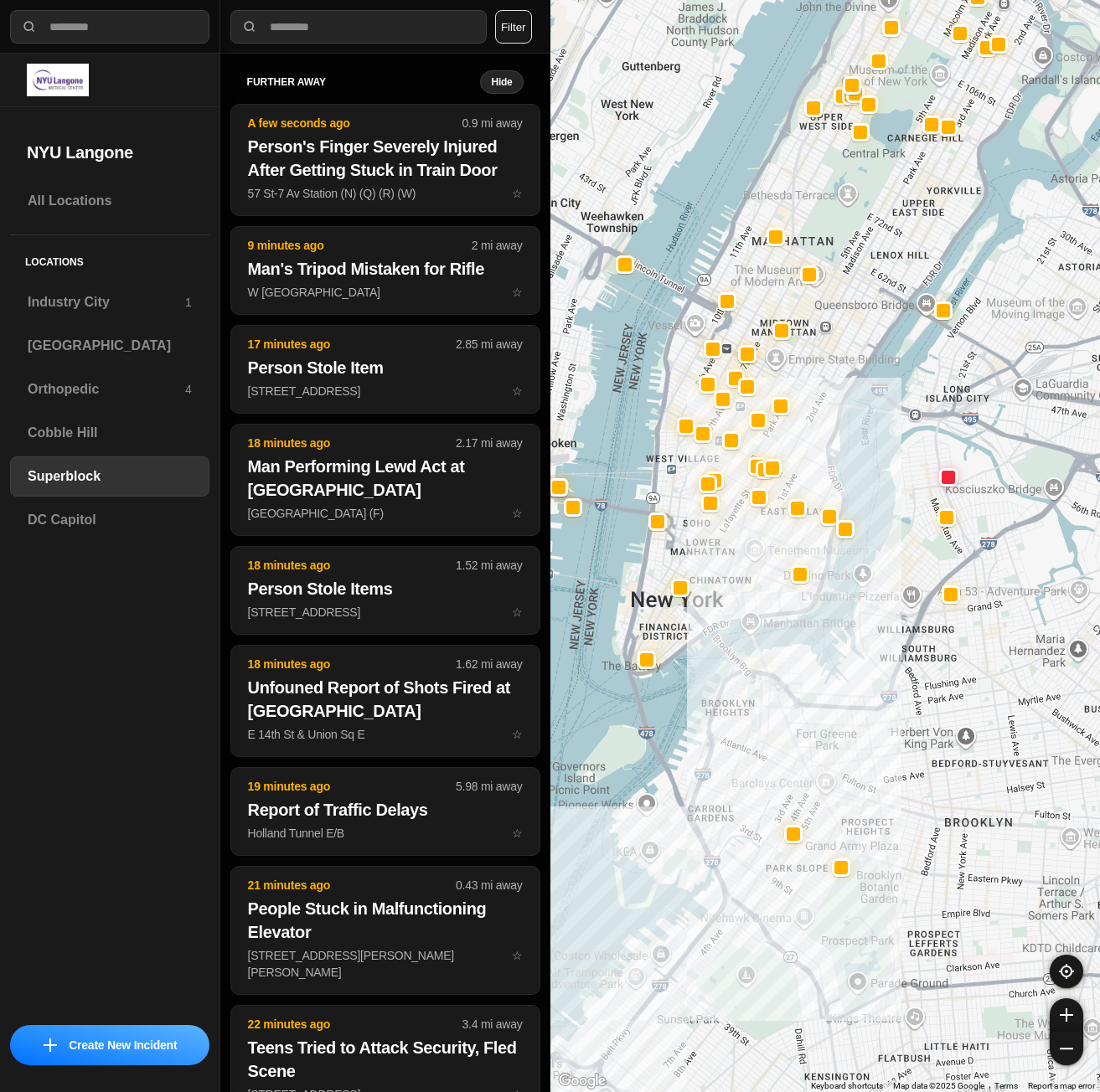
drag, startPoint x: 930, startPoint y: 898, endPoint x: 840, endPoint y: 671, distance: 244.2
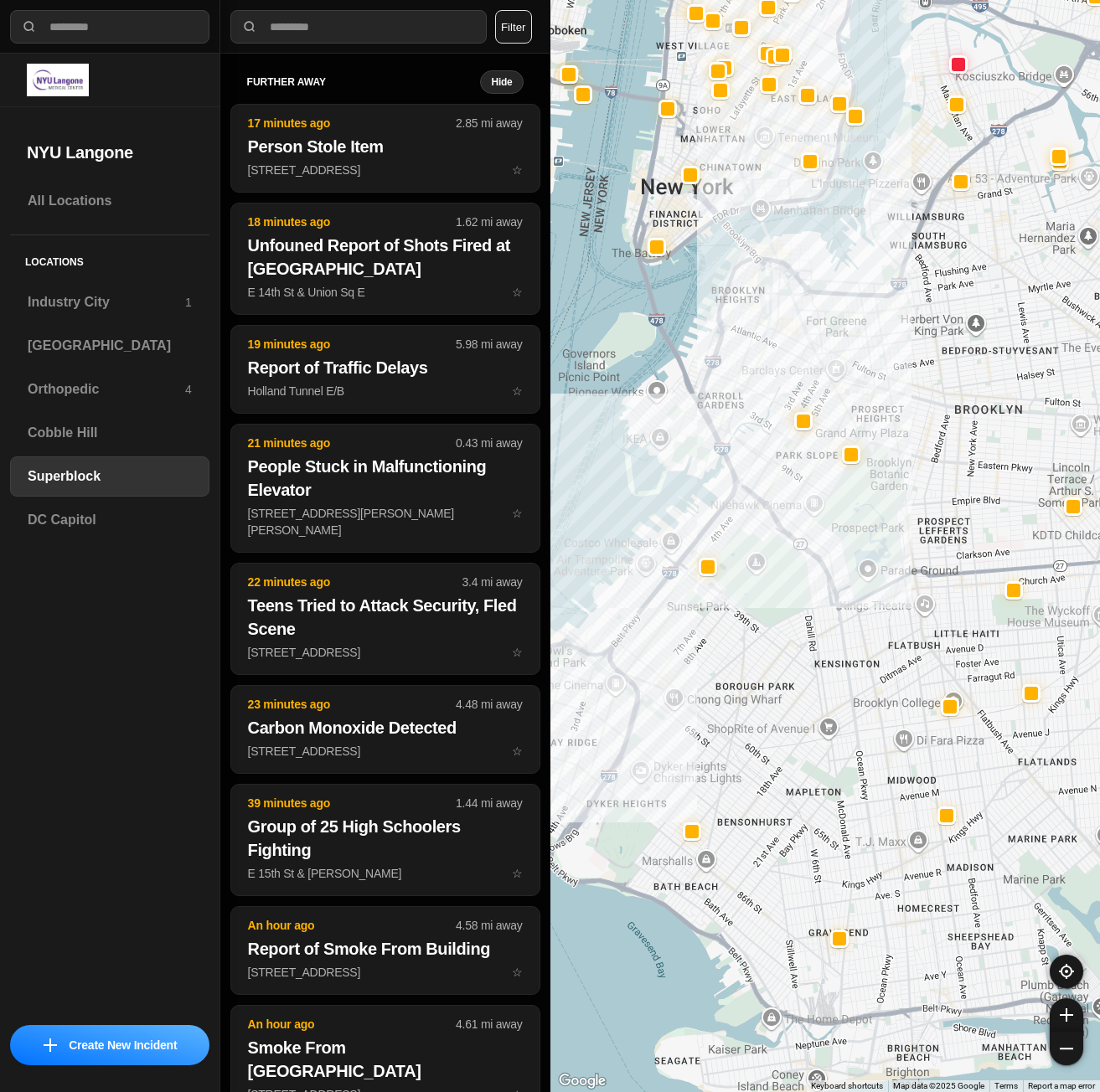
drag, startPoint x: 853, startPoint y: 953, endPoint x: 842, endPoint y: 695, distance: 258.2
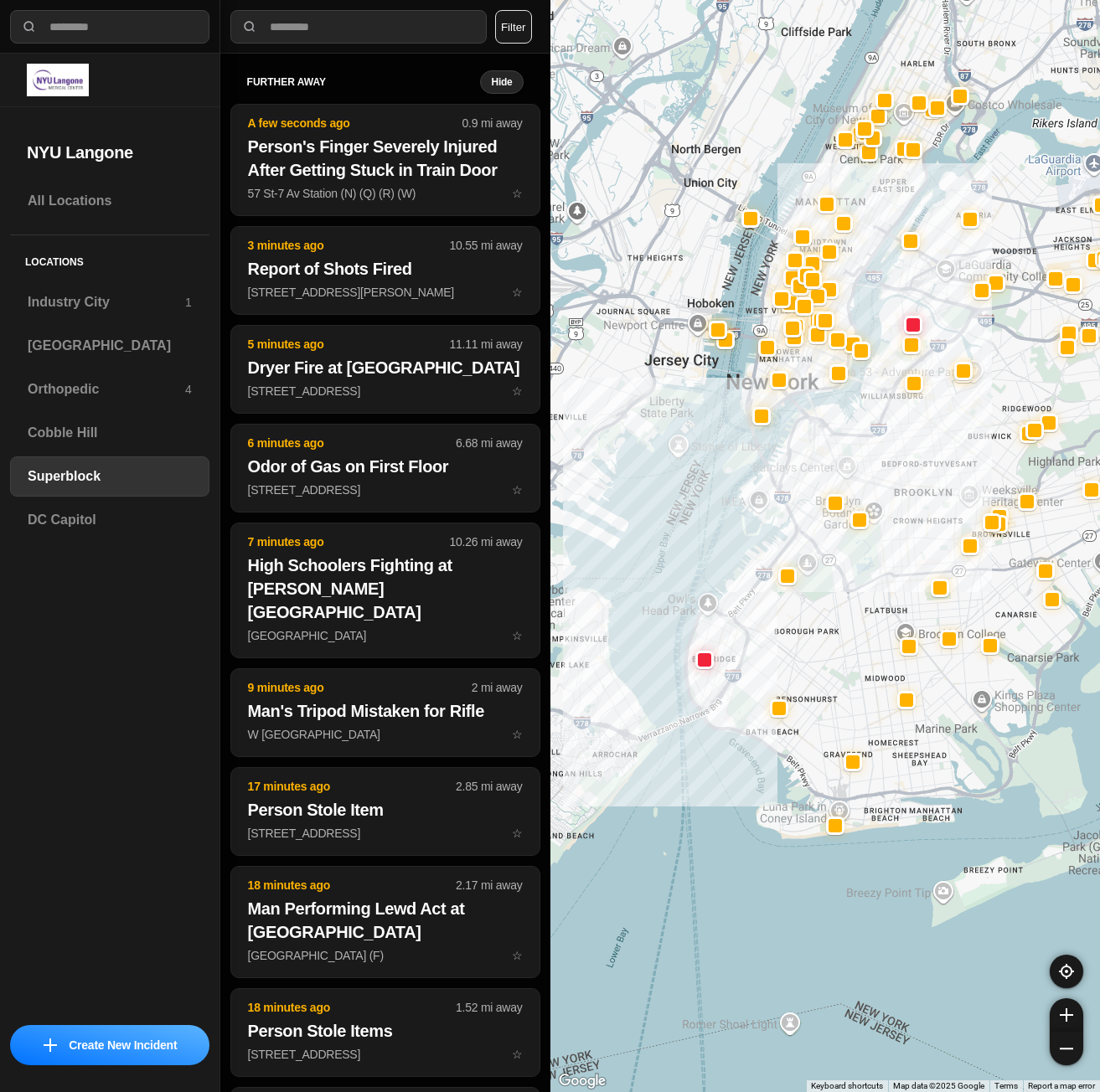
drag, startPoint x: 812, startPoint y: 655, endPoint x: 827, endPoint y: 693, distance: 40.9
click at [827, 693] on div at bounding box center [826, 546] width 551 height 1092
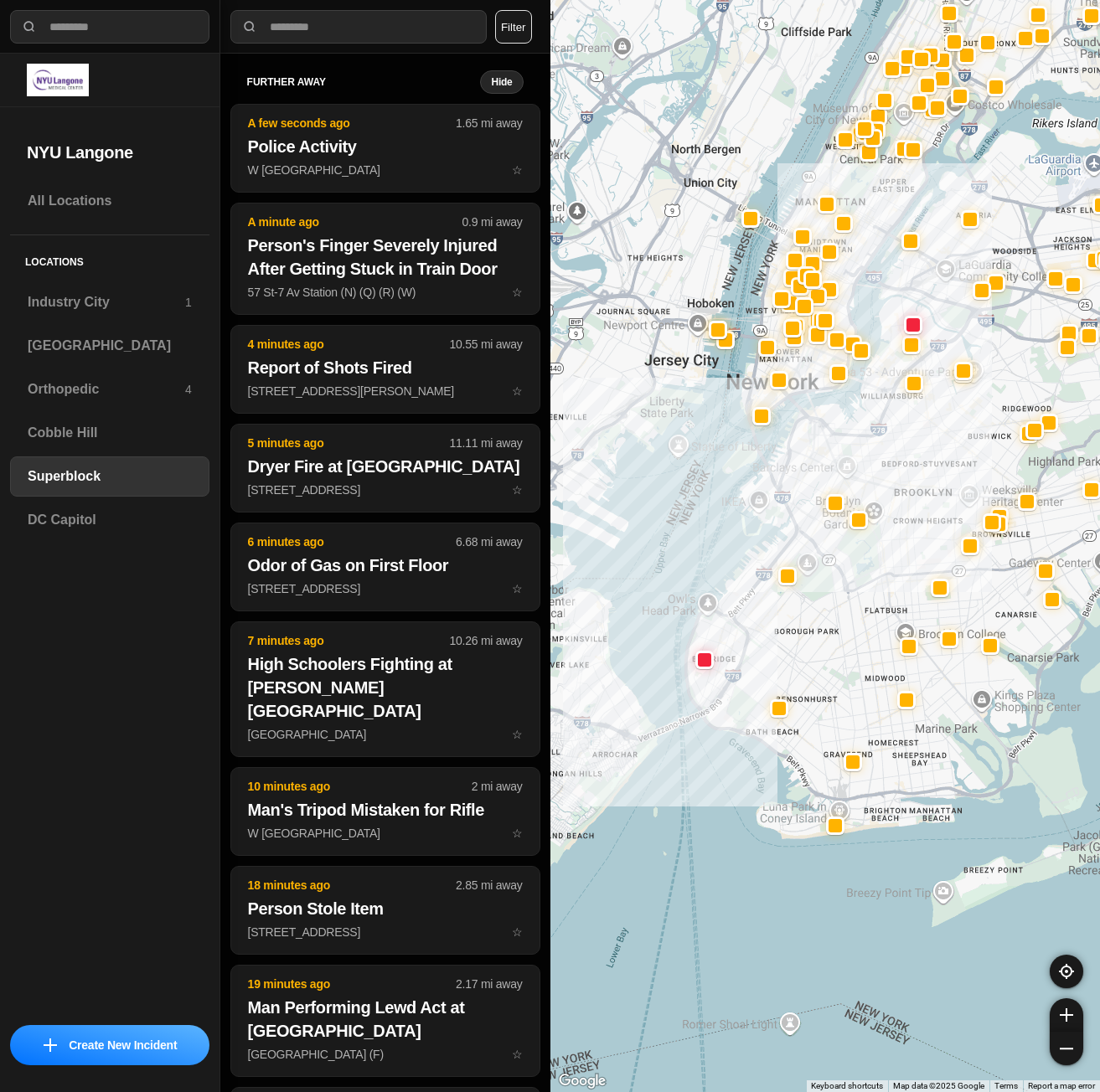
select select "*"
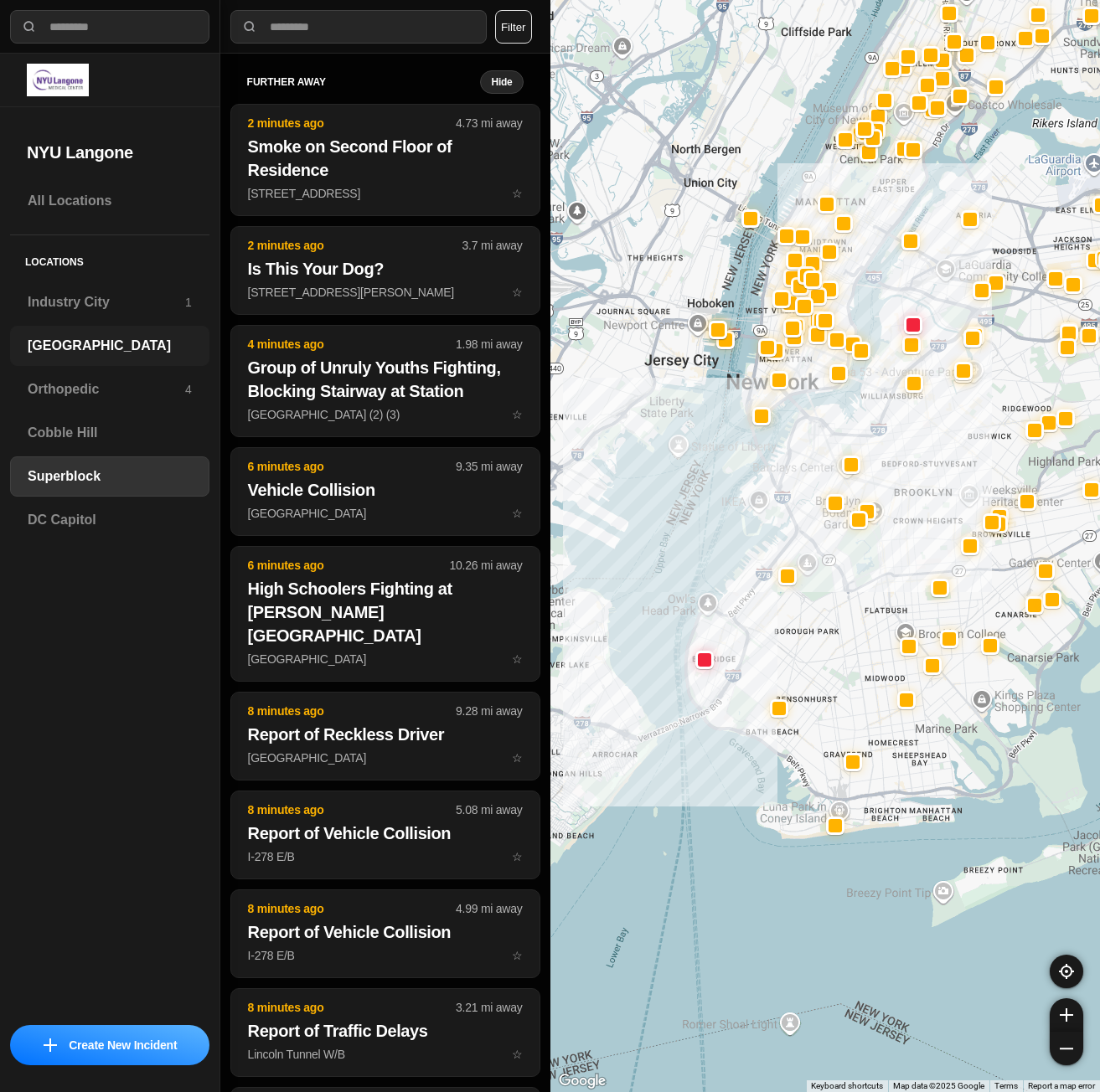
click at [80, 355] on div "[GEOGRAPHIC_DATA]" at bounding box center [110, 346] width 200 height 40
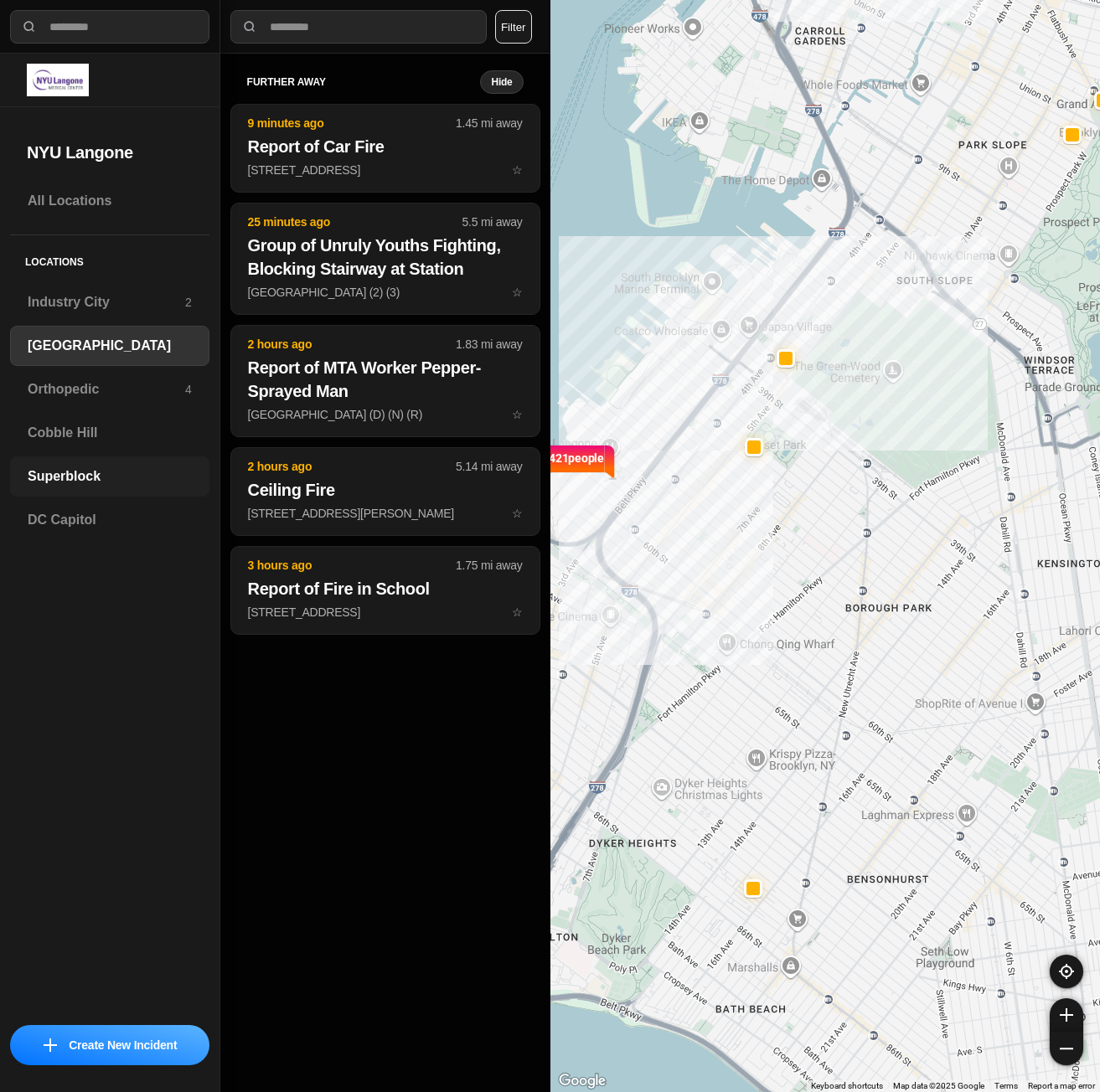
click at [68, 468] on h3 "Superblock" at bounding box center [110, 477] width 164 height 20
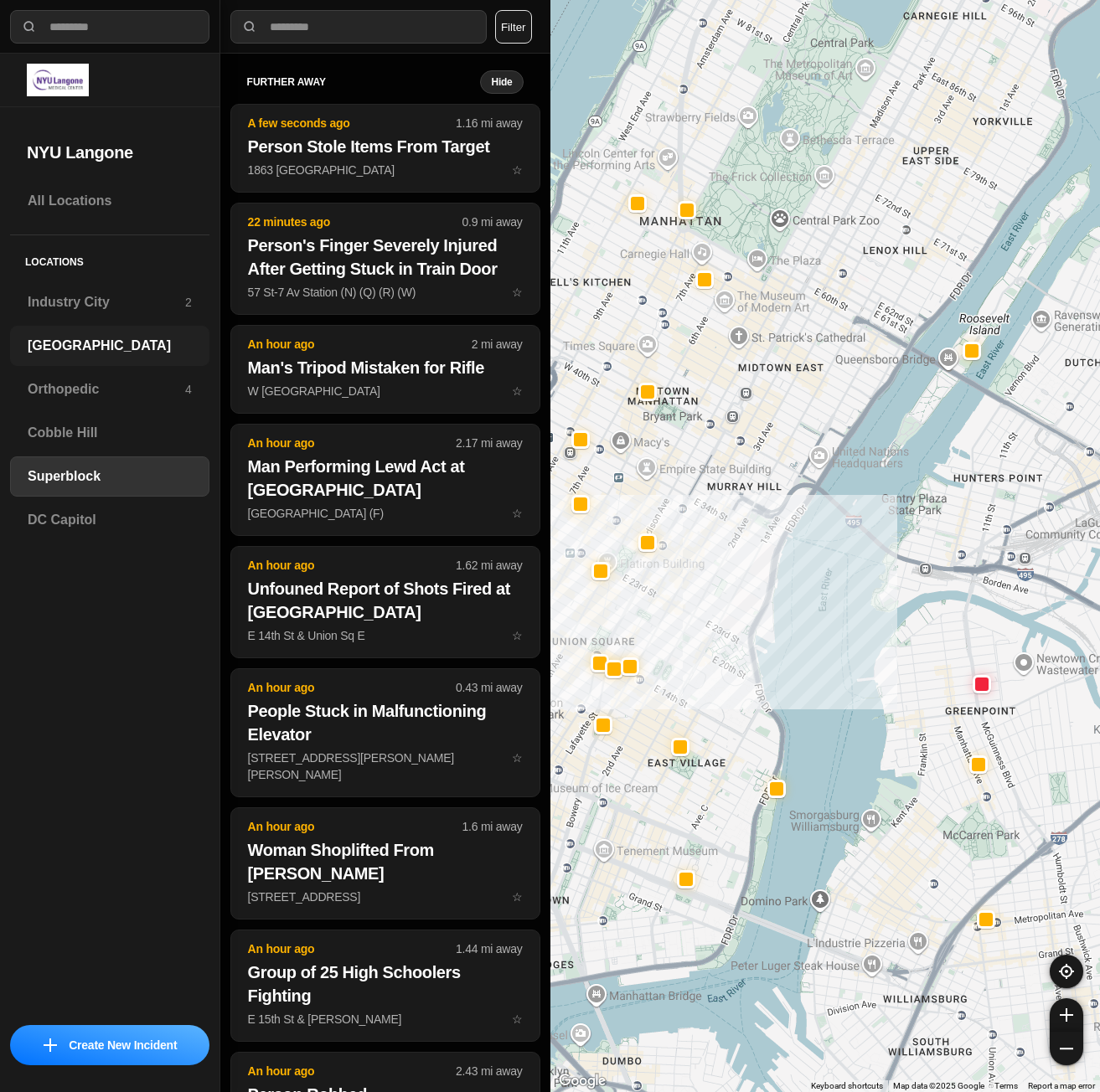
click at [87, 346] on h3 "[GEOGRAPHIC_DATA]" at bounding box center [110, 346] width 164 height 20
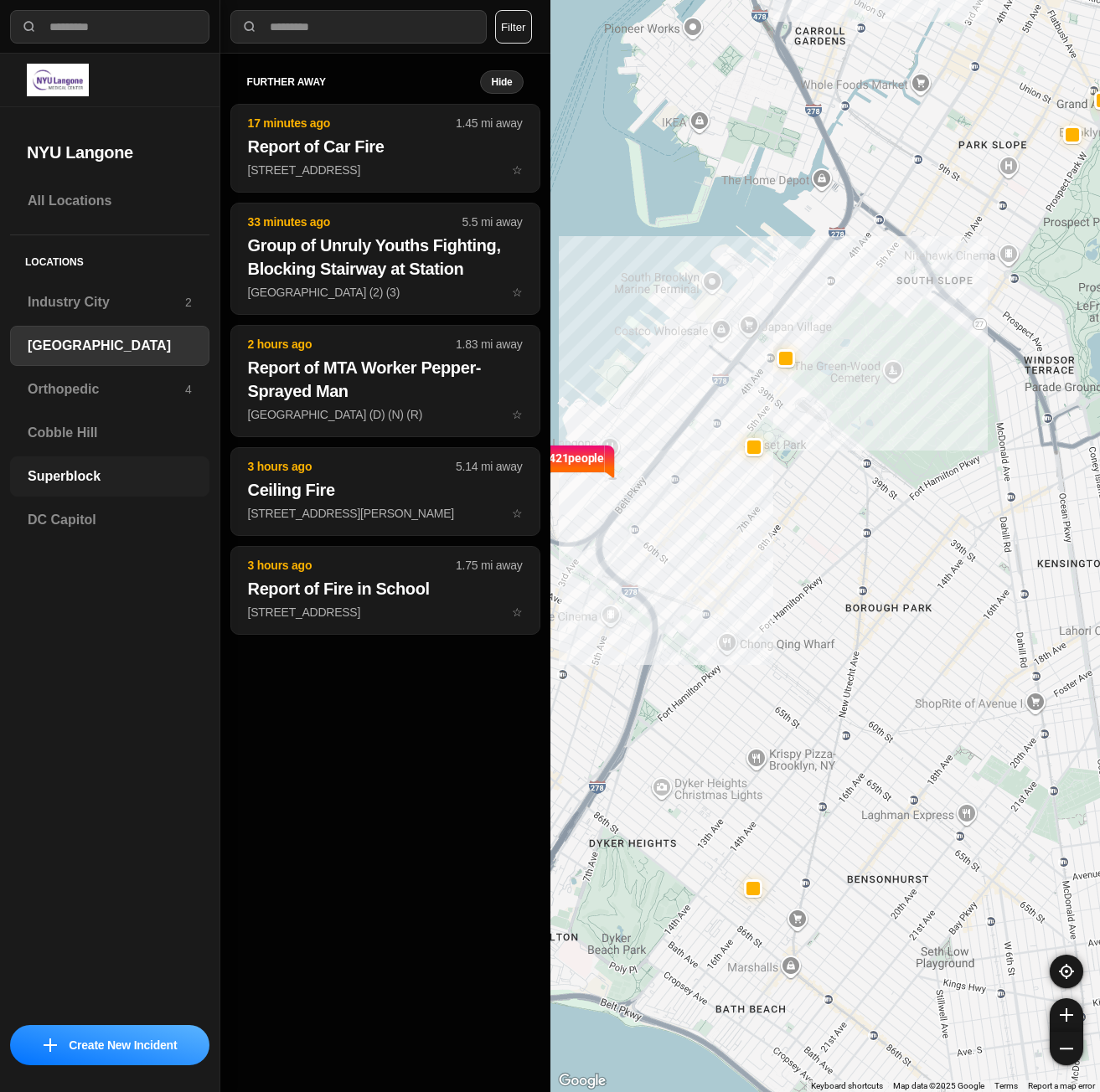
click at [89, 484] on h3 "Superblock" at bounding box center [110, 477] width 164 height 20
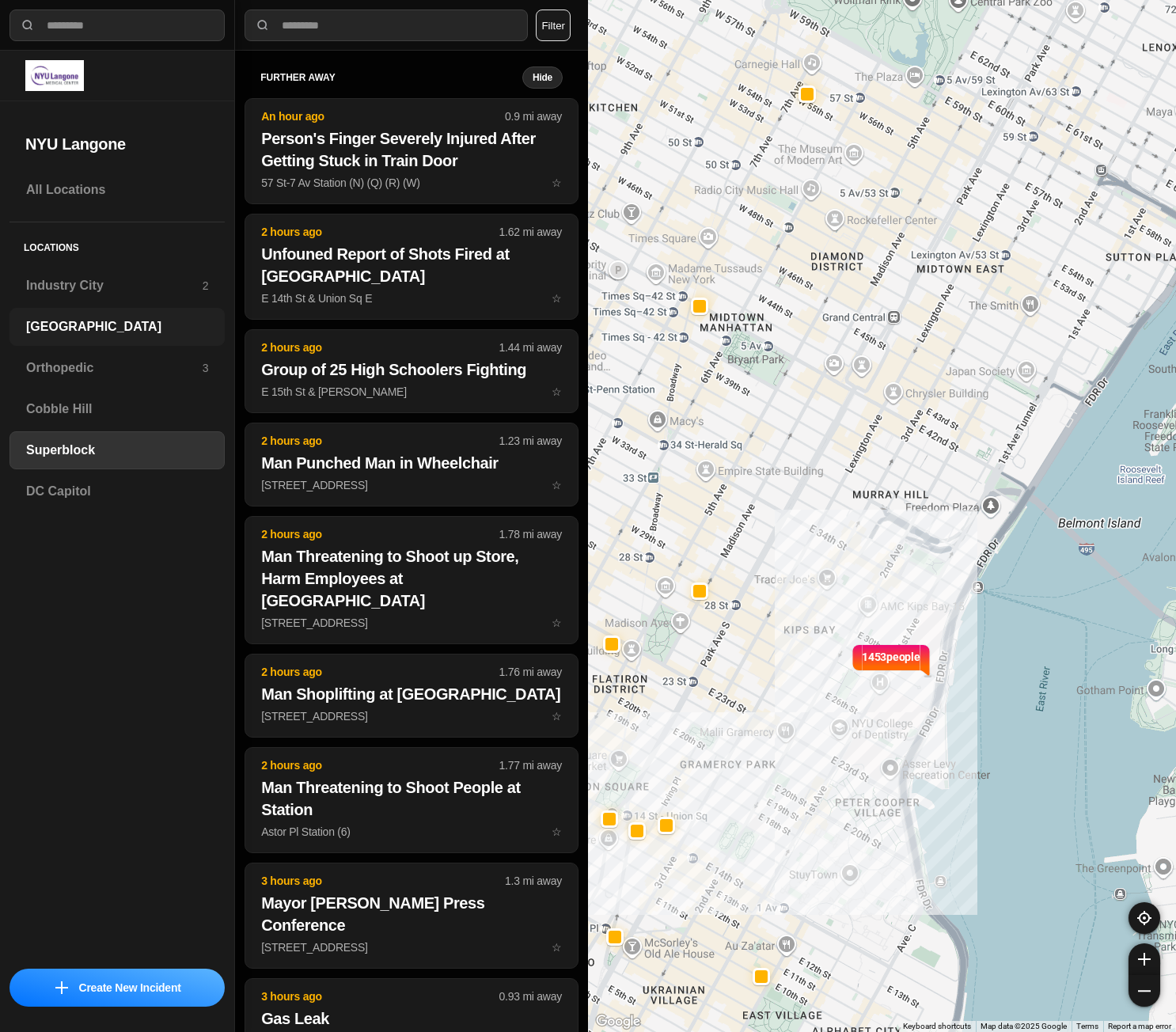
click at [51, 318] on h3 "[GEOGRAPHIC_DATA]" at bounding box center [117, 327] width 182 height 19
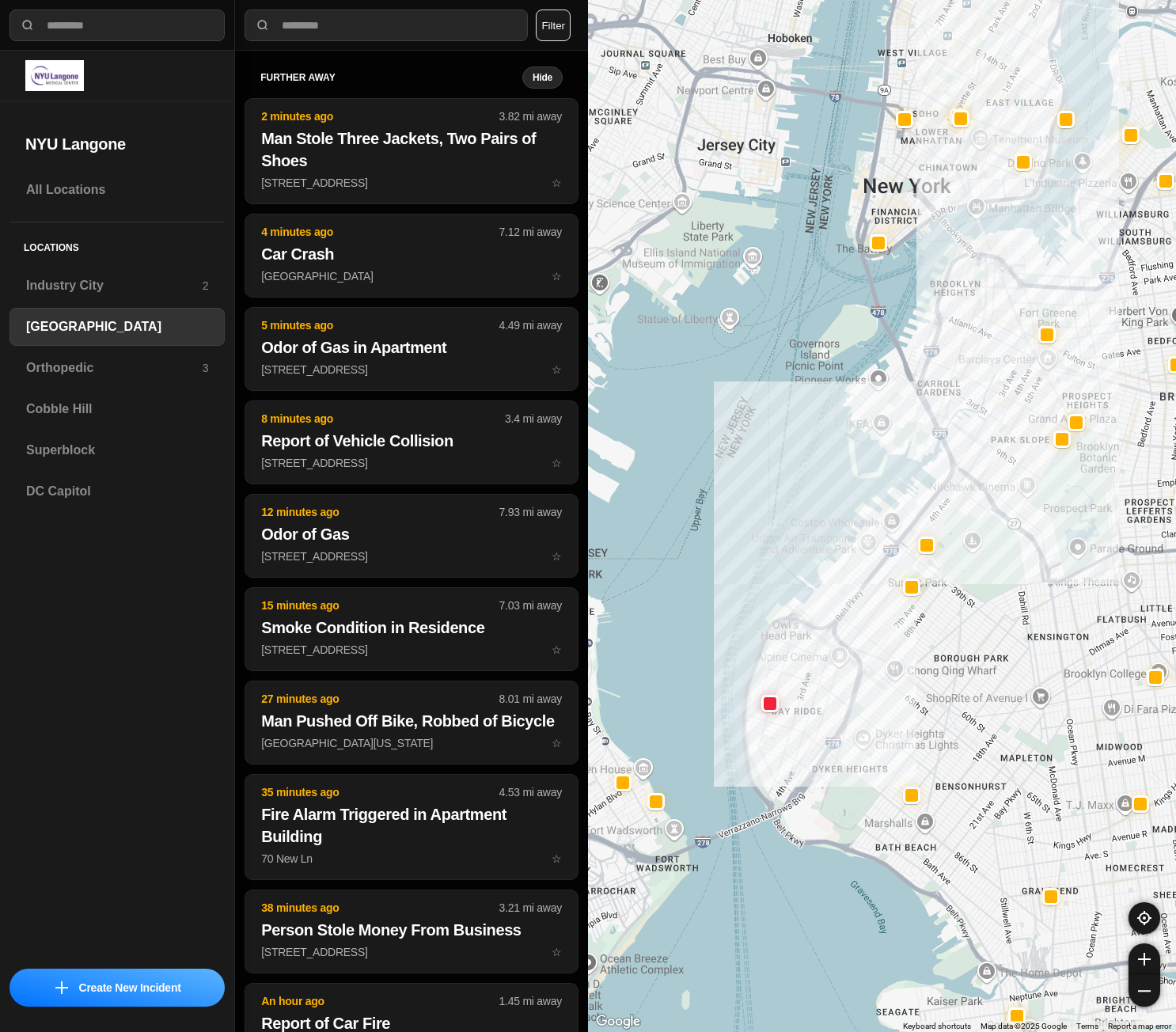
drag, startPoint x: 982, startPoint y: 527, endPoint x: 991, endPoint y: 619, distance: 92.4
click at [991, 619] on div at bounding box center [882, 516] width 588 height 1032
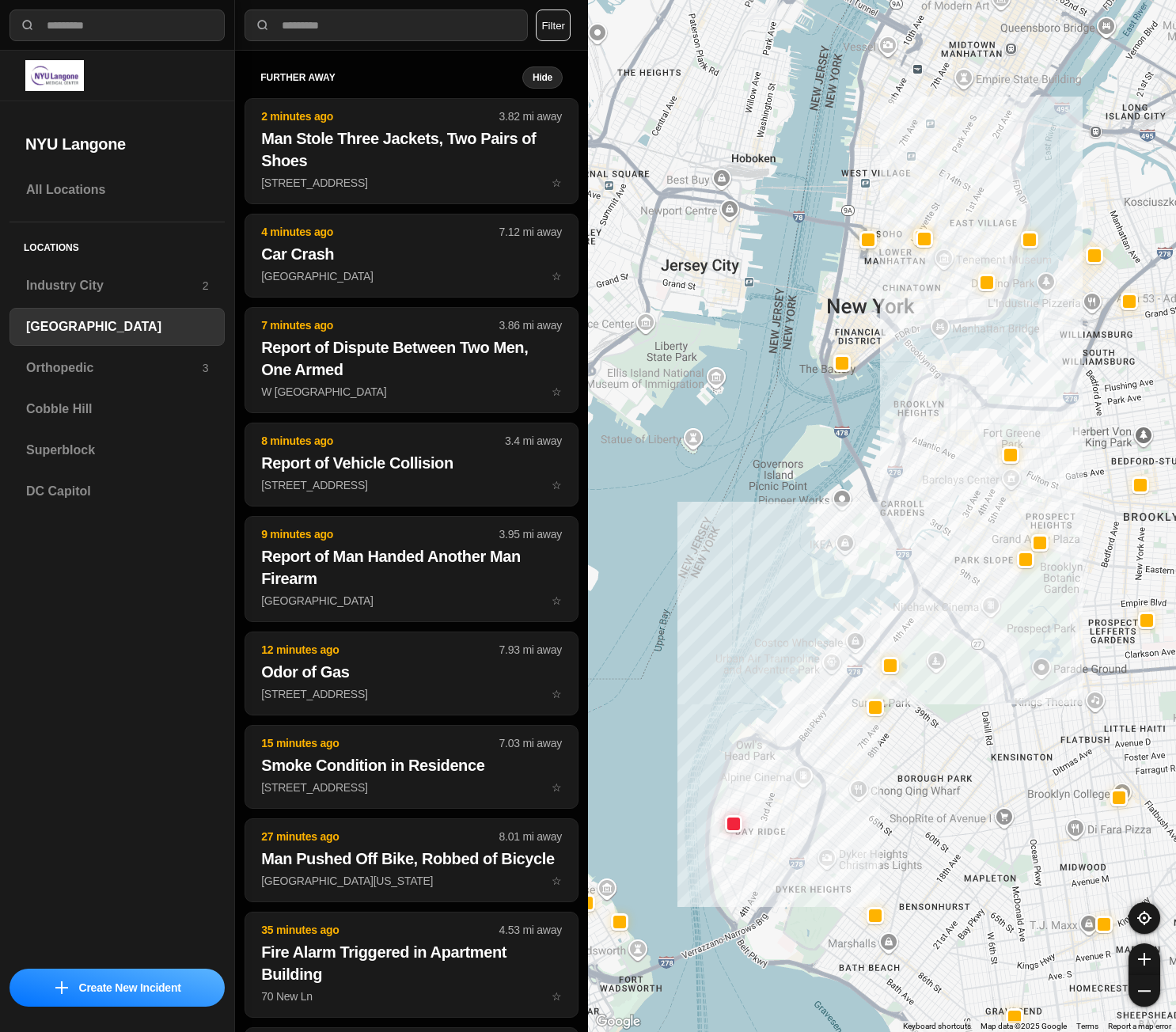
drag, startPoint x: 1006, startPoint y: 550, endPoint x: 969, endPoint y: 672, distance: 127.5
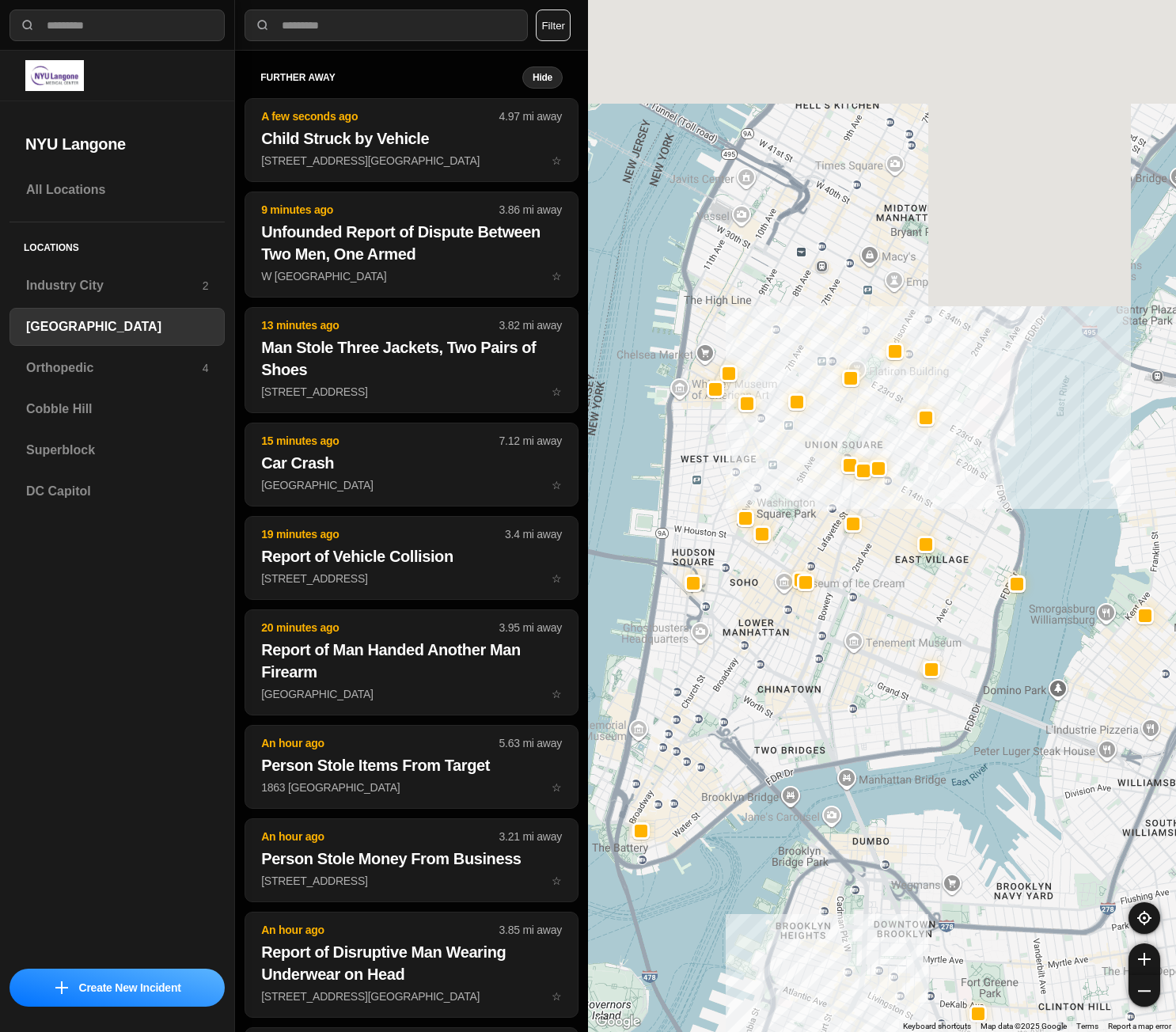
drag, startPoint x: 1002, startPoint y: 378, endPoint x: 1001, endPoint y: 559, distance: 181.0
click at [1001, 559] on div "421 people" at bounding box center [882, 516] width 588 height 1032
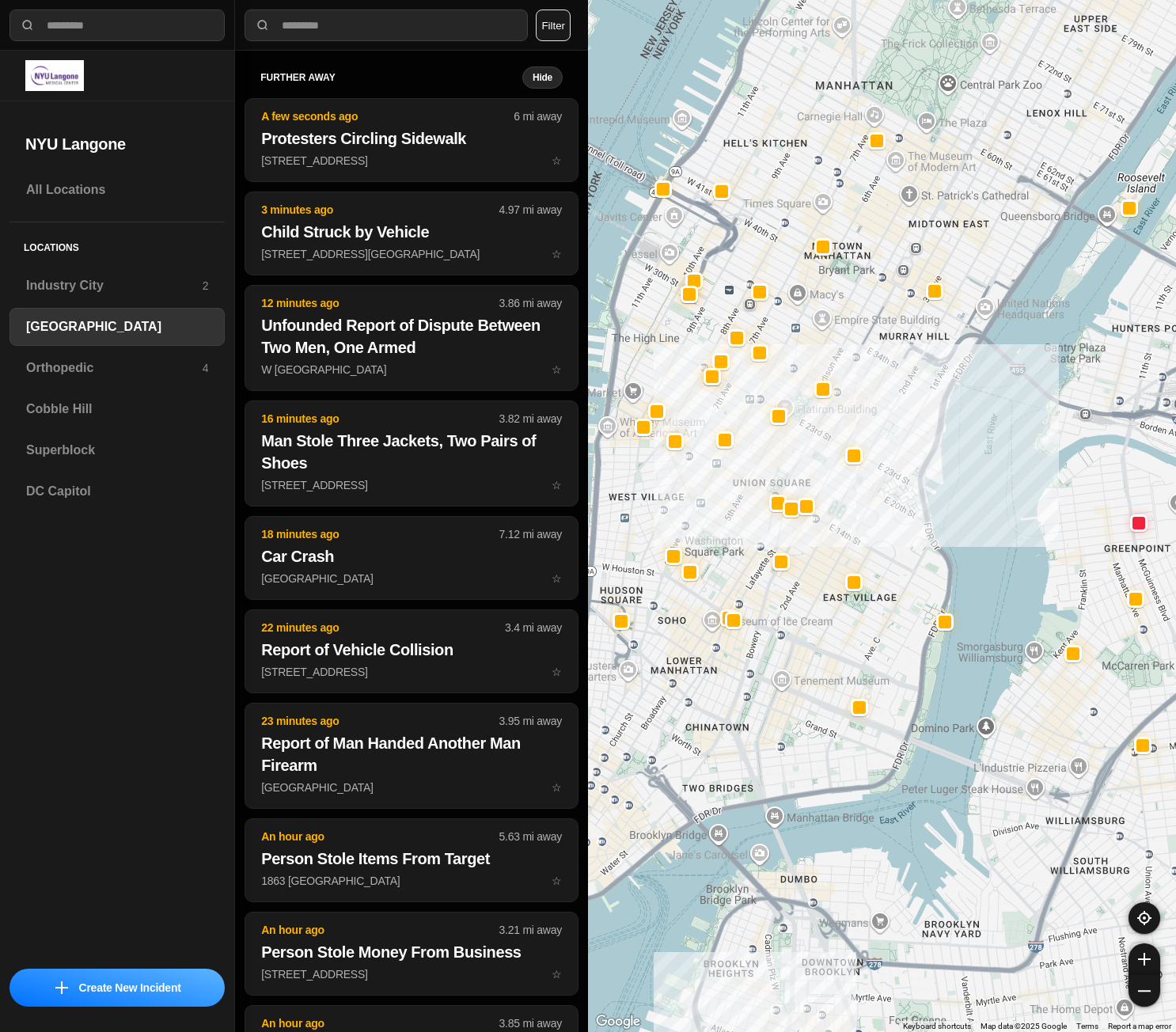
drag, startPoint x: 774, startPoint y: 330, endPoint x: 777, endPoint y: 398, distance: 68.1
click at [777, 398] on div "421 people" at bounding box center [882, 516] width 588 height 1032
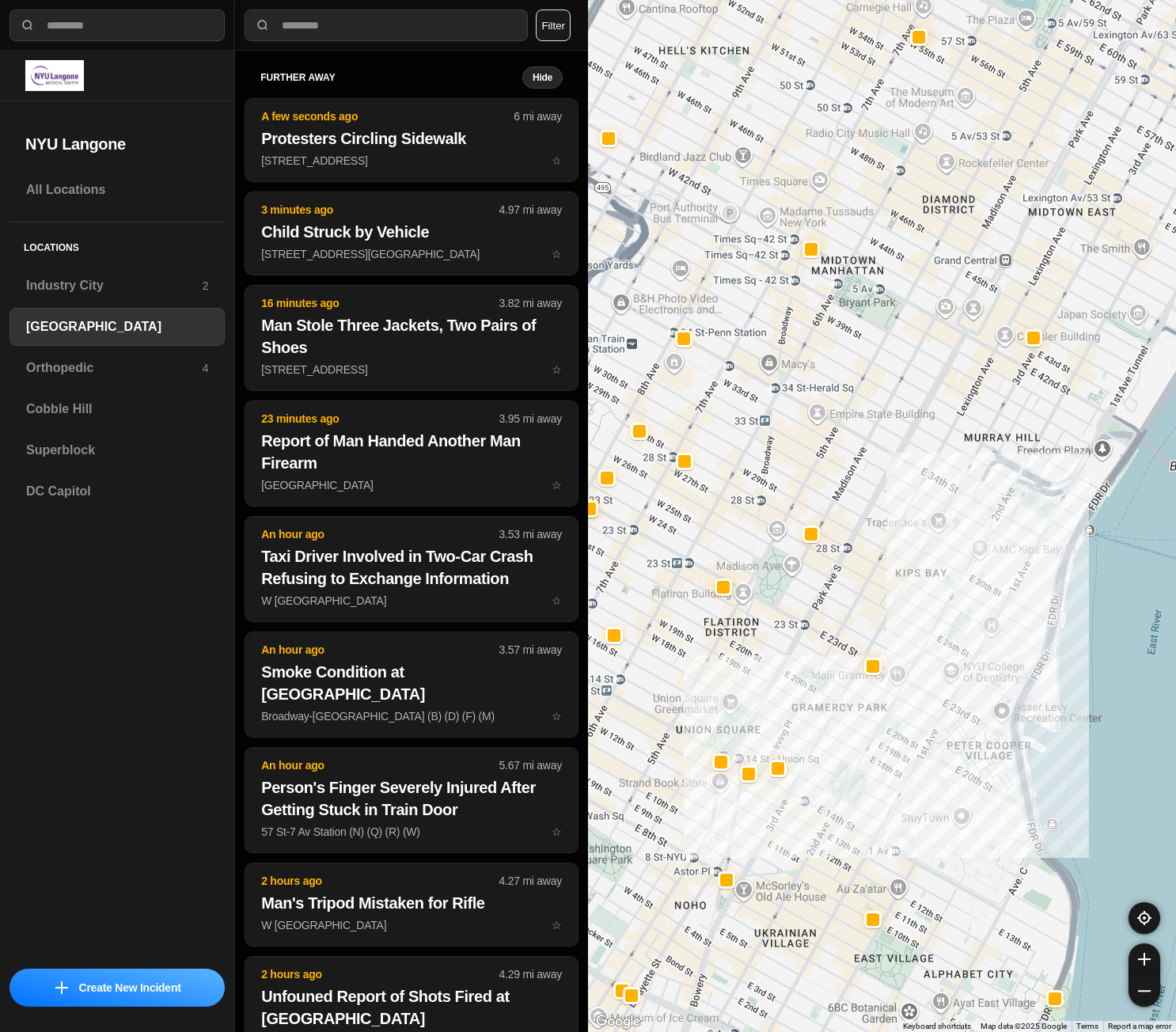
drag, startPoint x: 959, startPoint y: 386, endPoint x: 820, endPoint y: 498, distance: 178.5
click at [820, 498] on div "421 people" at bounding box center [882, 516] width 588 height 1032
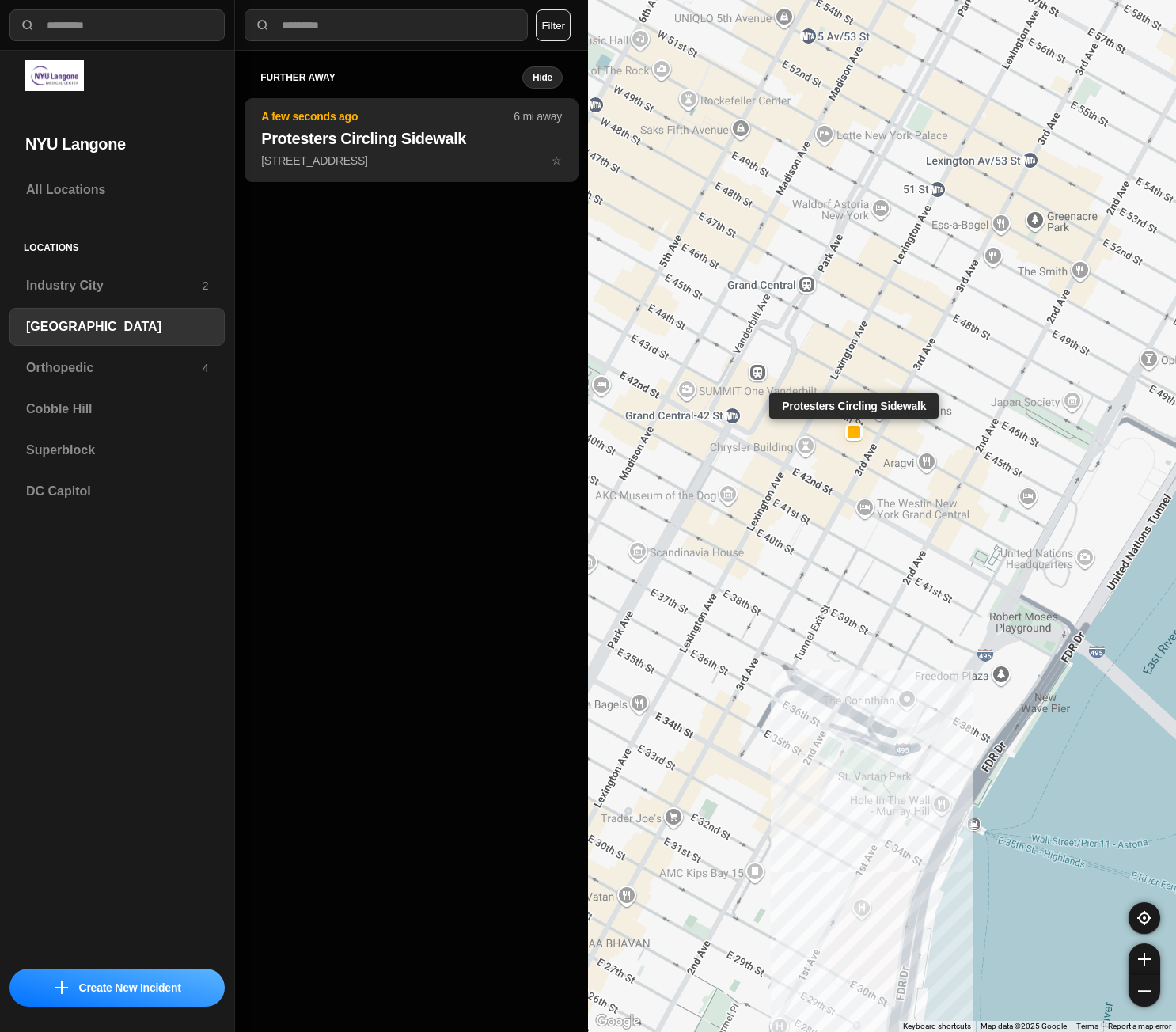
click at [377, 155] on p "688 3rd Ave ☆" at bounding box center [412, 161] width 301 height 16
